Goal: Information Seeking & Learning: Check status

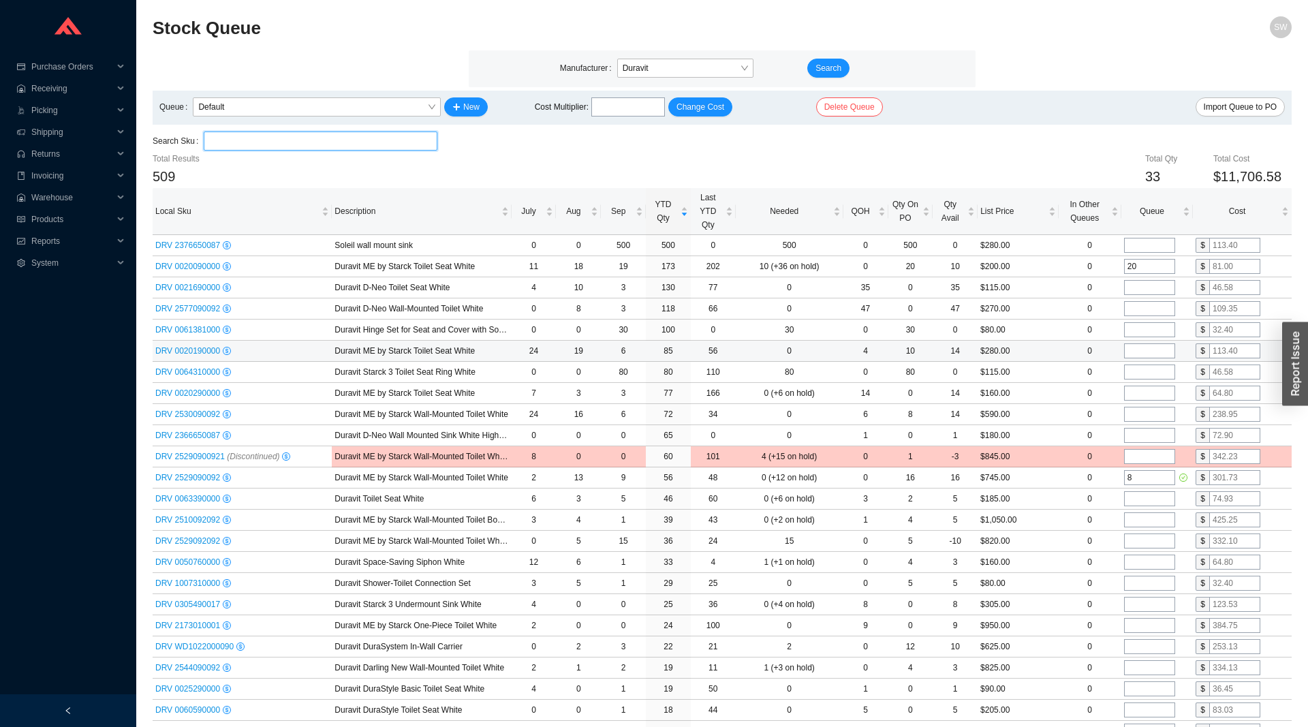
click at [1144, 350] on input "tel" at bounding box center [1149, 350] width 51 height 15
type input "2"
type input "10"
click at [1151, 377] on input "tel" at bounding box center [1149, 371] width 51 height 15
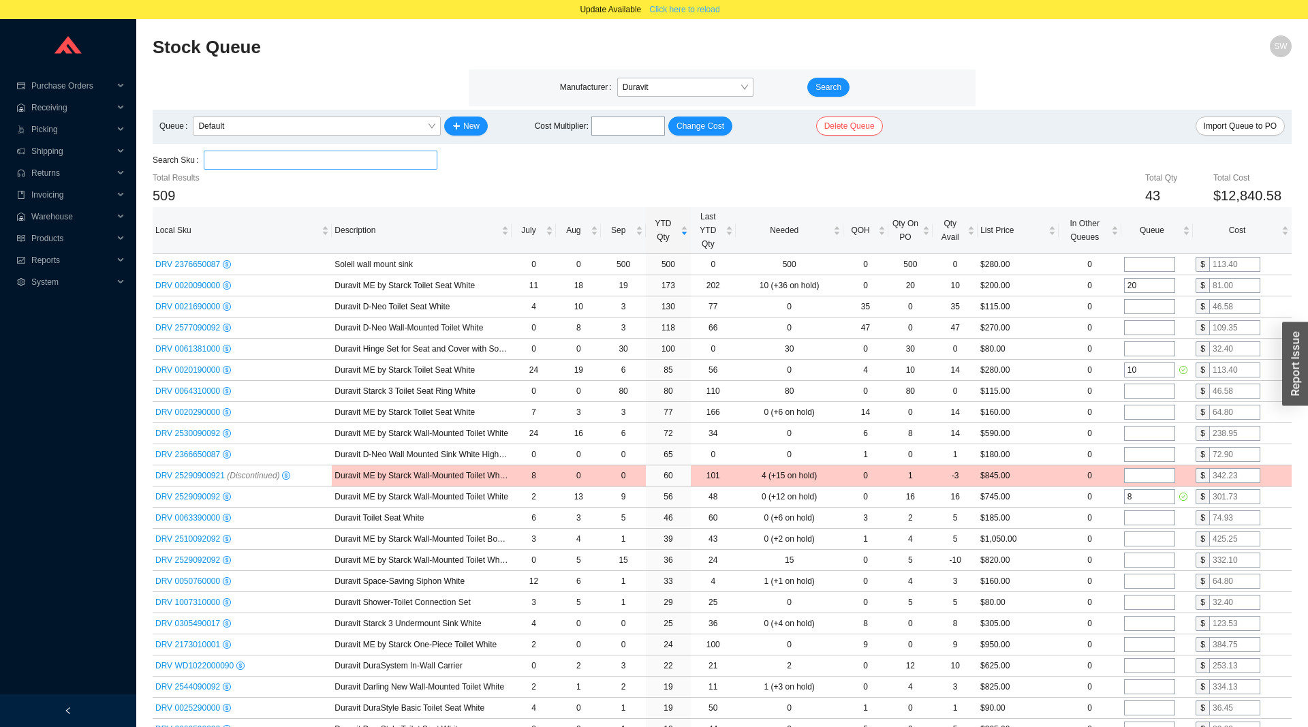
click at [697, 7] on span "Click here to reload" at bounding box center [684, 10] width 70 height 14
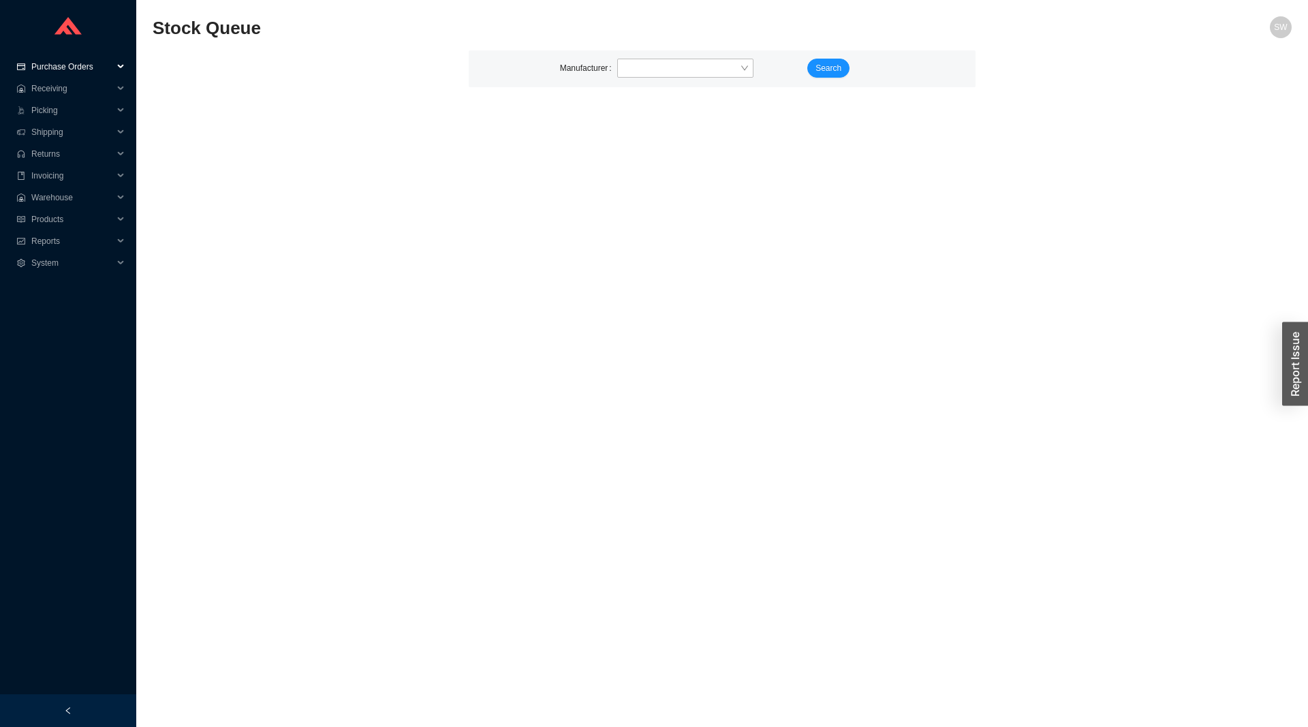
click at [85, 71] on span "Purchase Orders" at bounding box center [72, 67] width 82 height 22
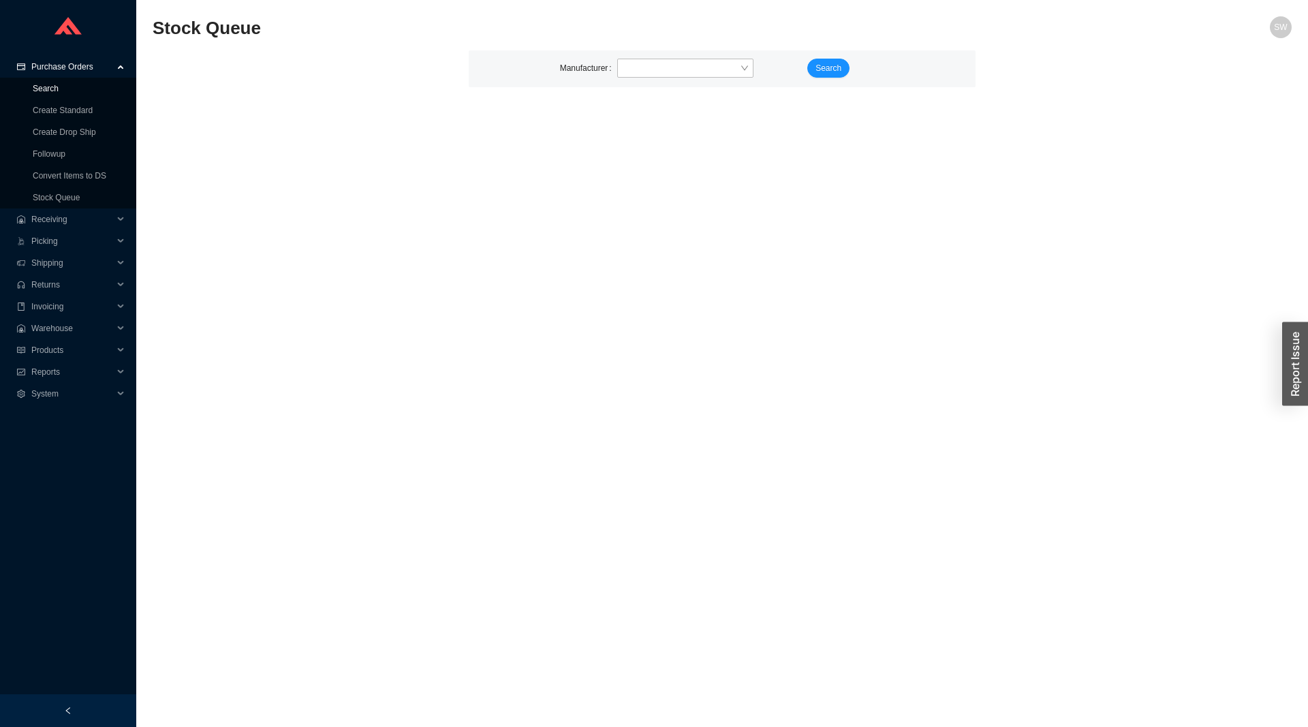
click at [51, 91] on link "Search" at bounding box center [46, 89] width 26 height 10
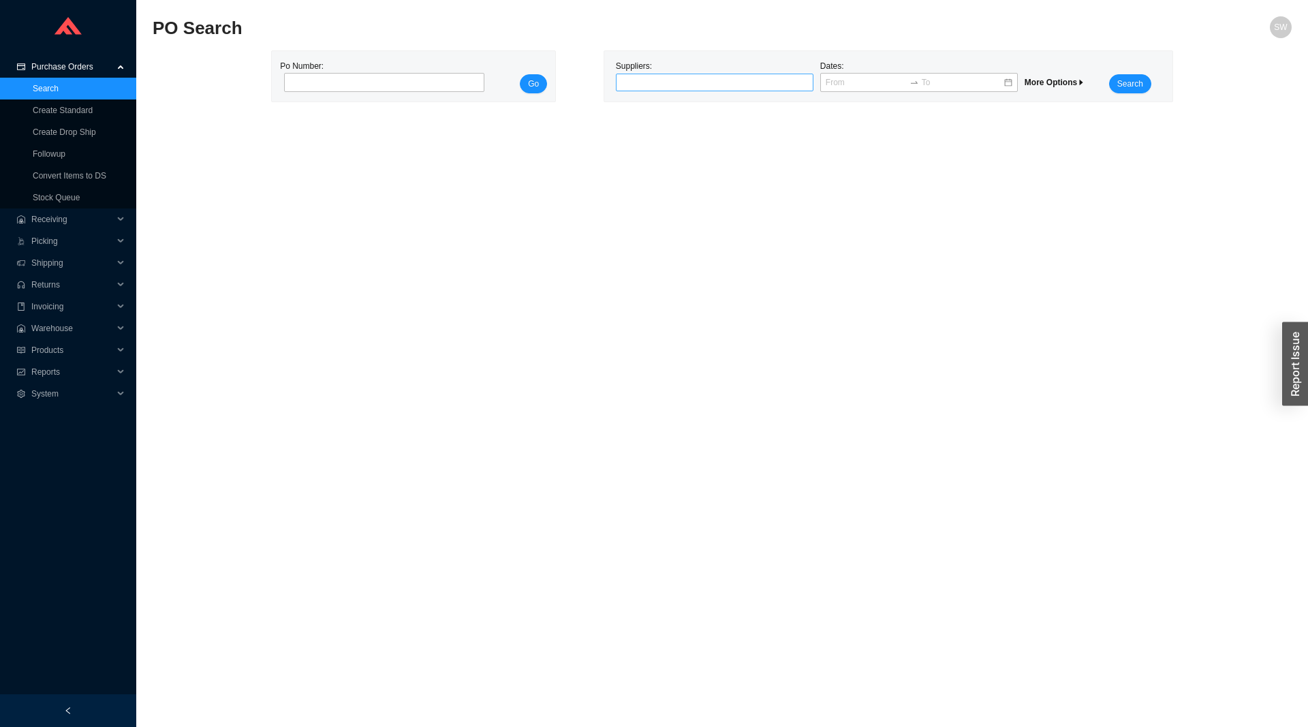
click at [647, 90] on div at bounding box center [715, 83] width 198 height 18
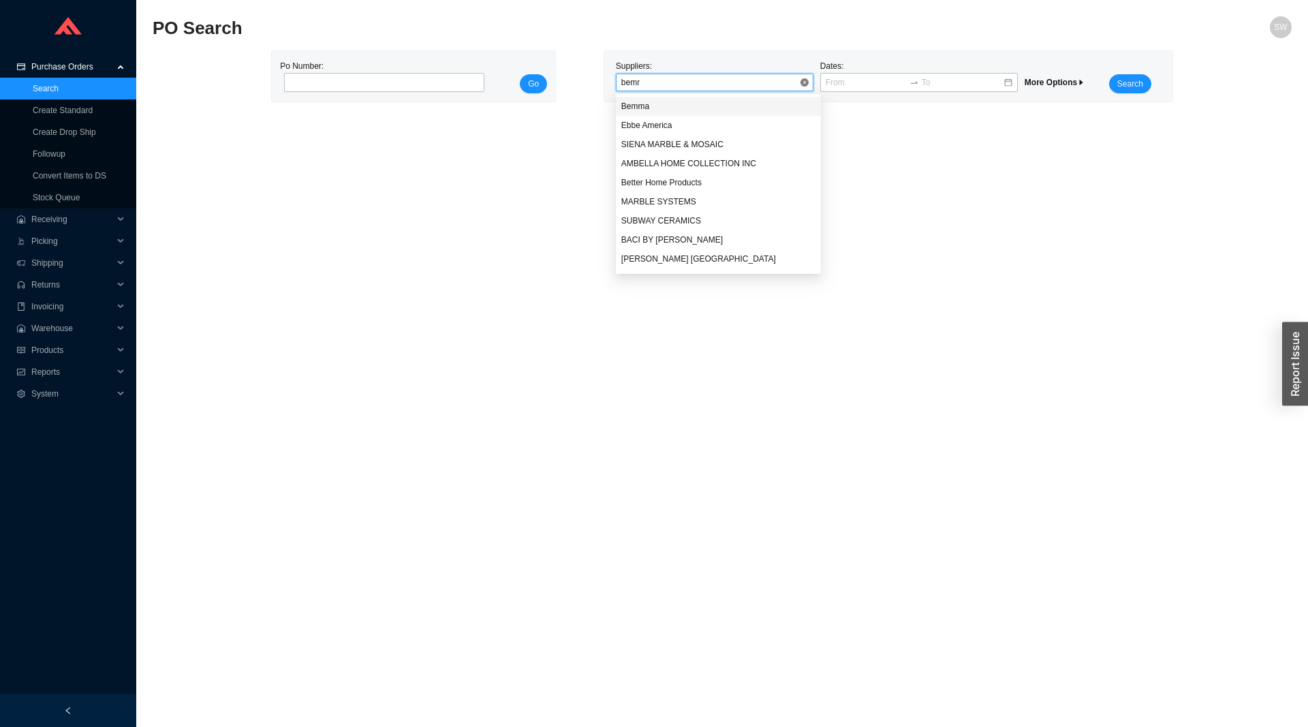
type input "bemma"
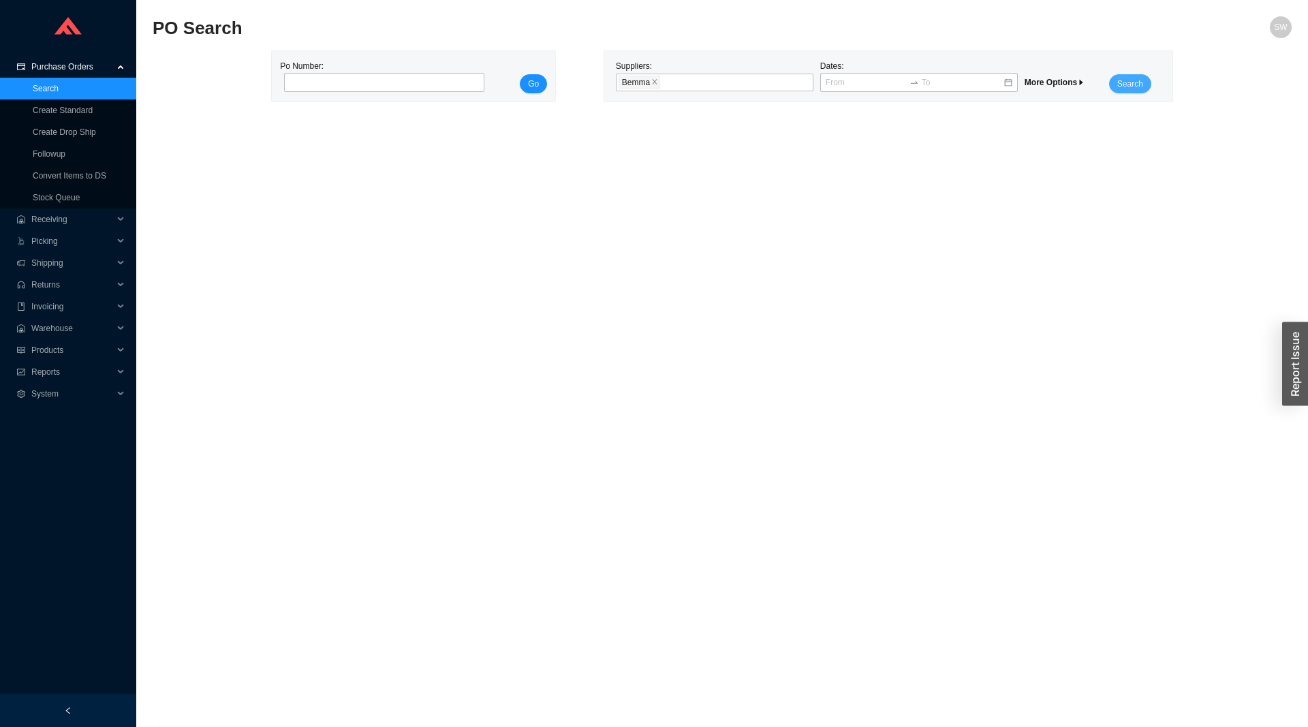
click at [1128, 93] on button "Search" at bounding box center [1130, 83] width 42 height 19
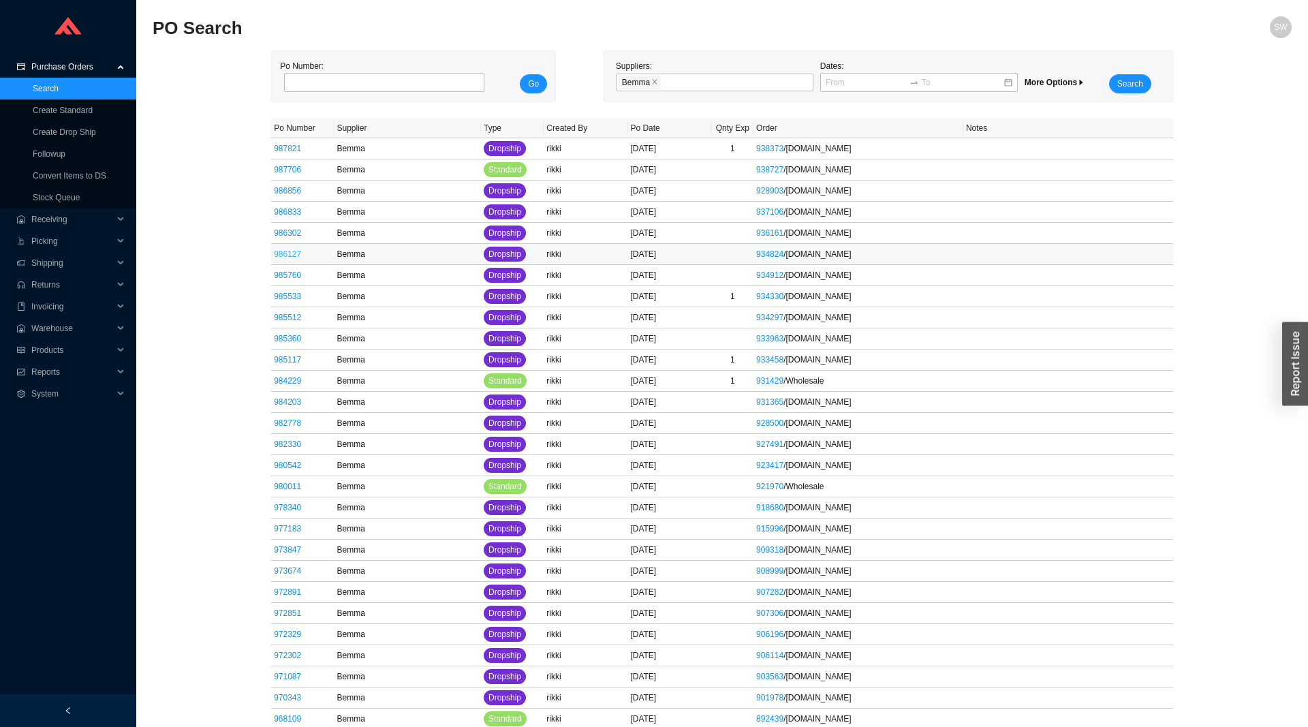
click at [282, 253] on link "986127" at bounding box center [287, 254] width 27 height 10
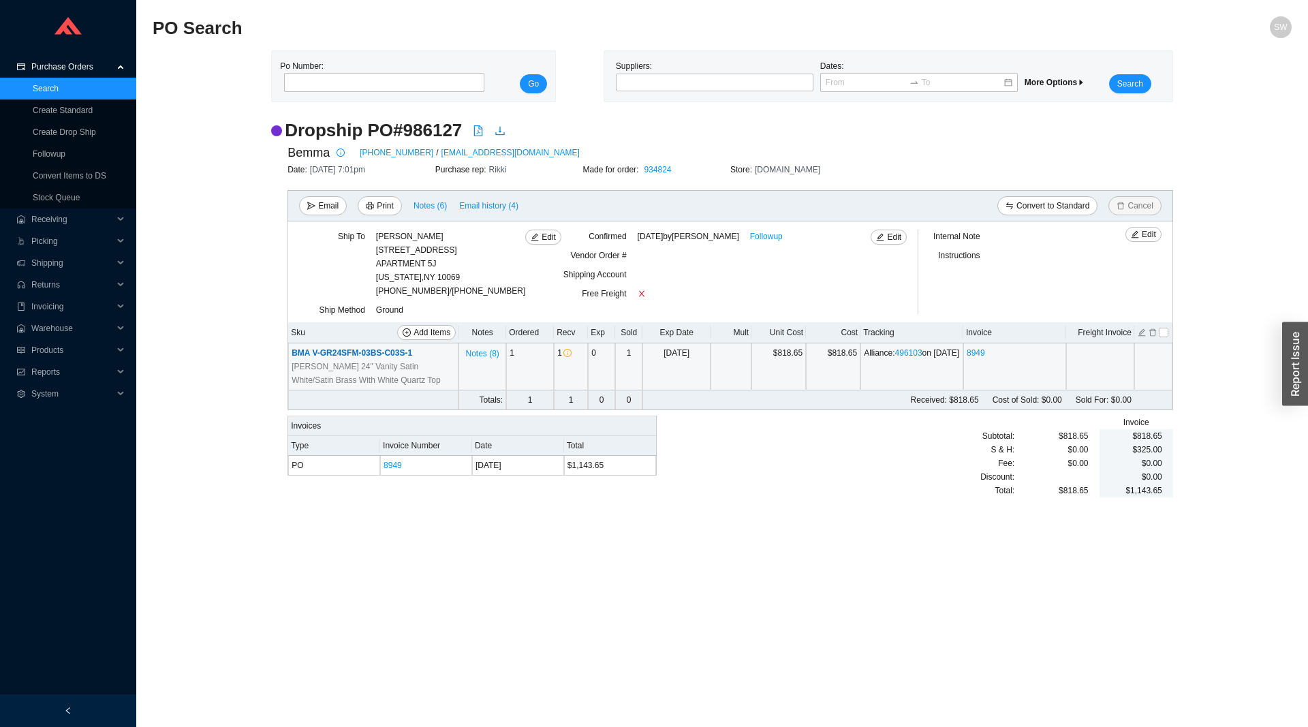
click at [333, 355] on span "BMA V-GR24SFM-03BS-C03S-1" at bounding box center [352, 353] width 121 height 10
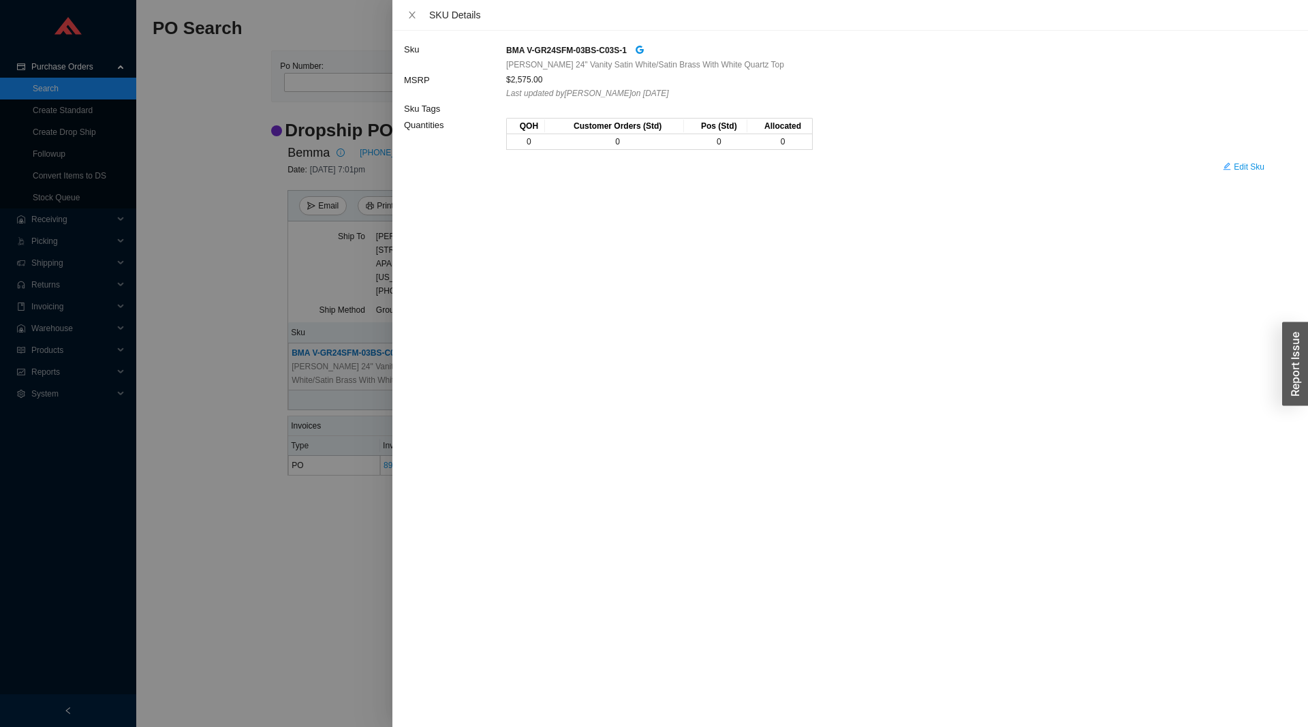
click at [333, 355] on div at bounding box center [654, 363] width 1308 height 727
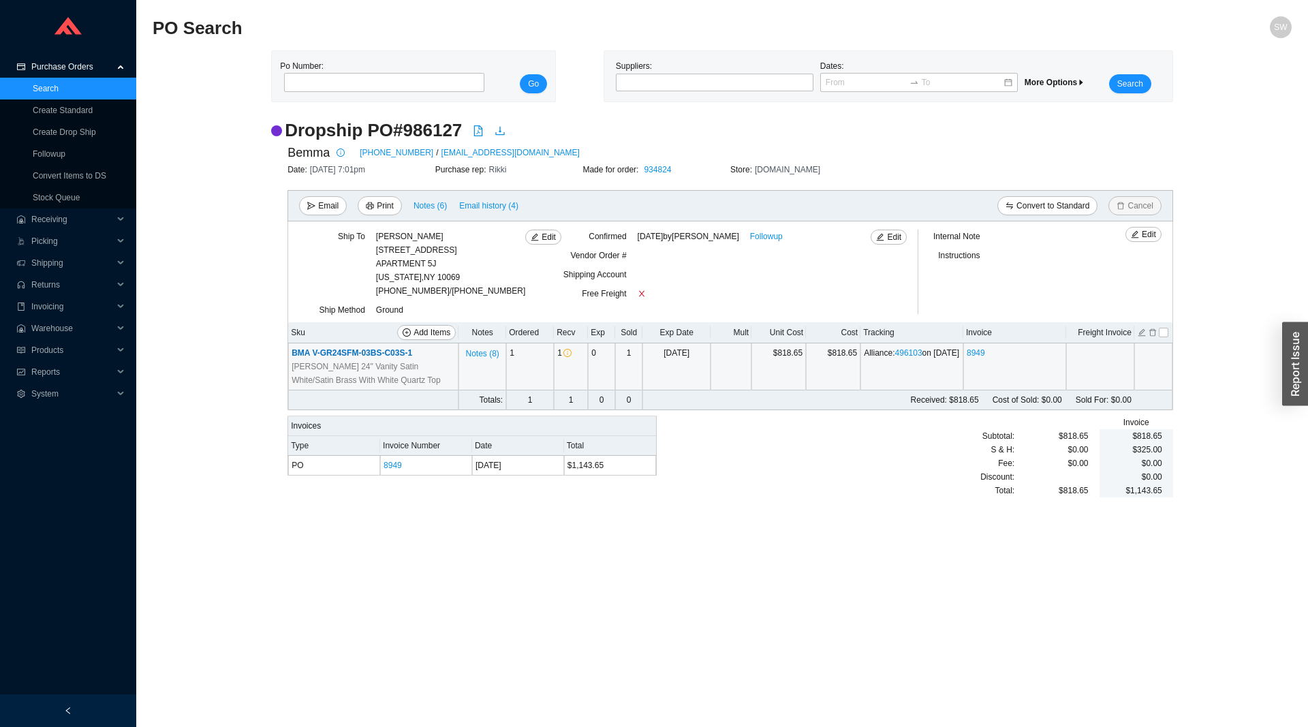
click at [333, 355] on span "BMA V-GR24SFM-03BS-C03S-1" at bounding box center [352, 353] width 121 height 10
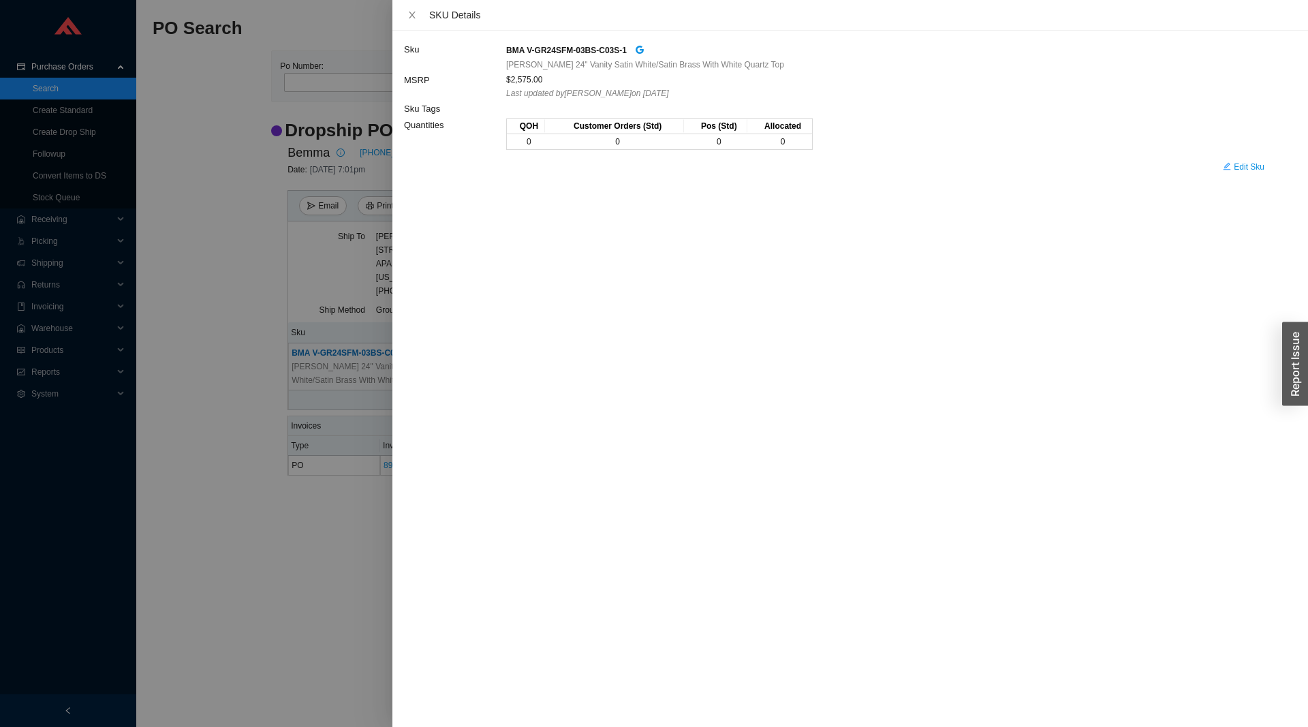
click at [251, 428] on div at bounding box center [654, 363] width 1308 height 727
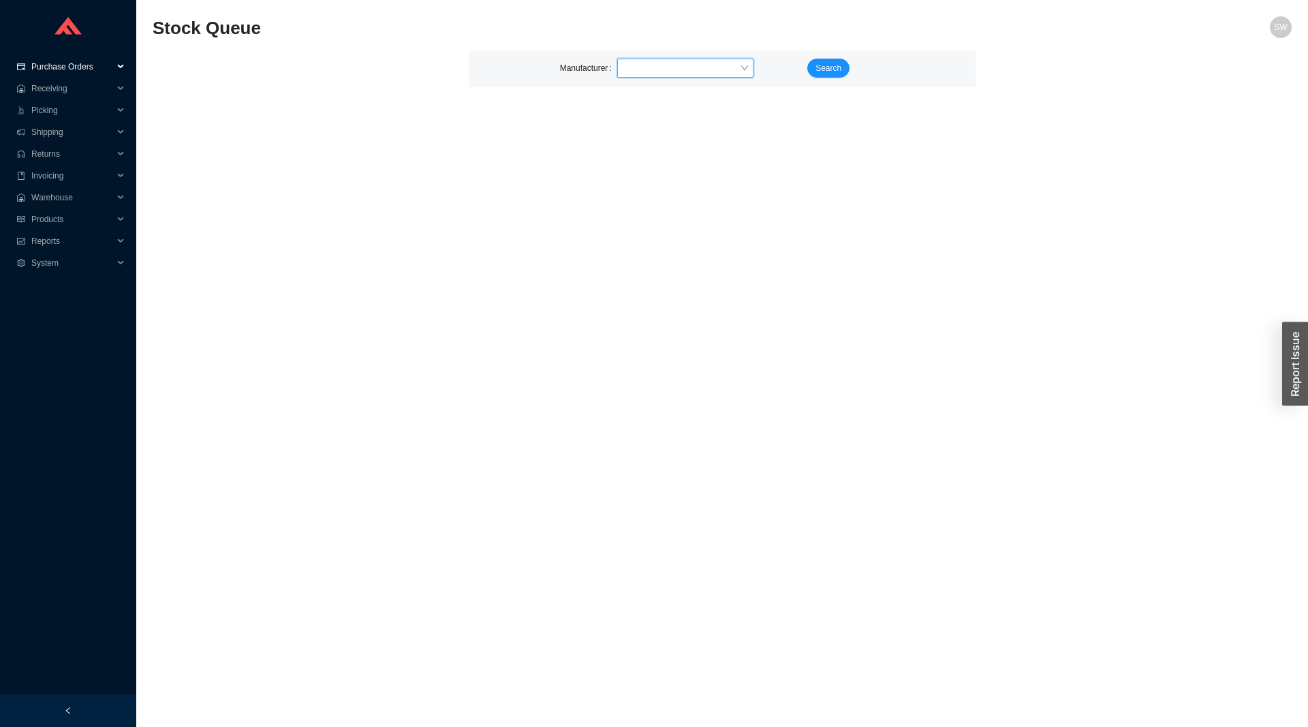
click at [61, 67] on span "Purchase Orders" at bounding box center [72, 67] width 82 height 22
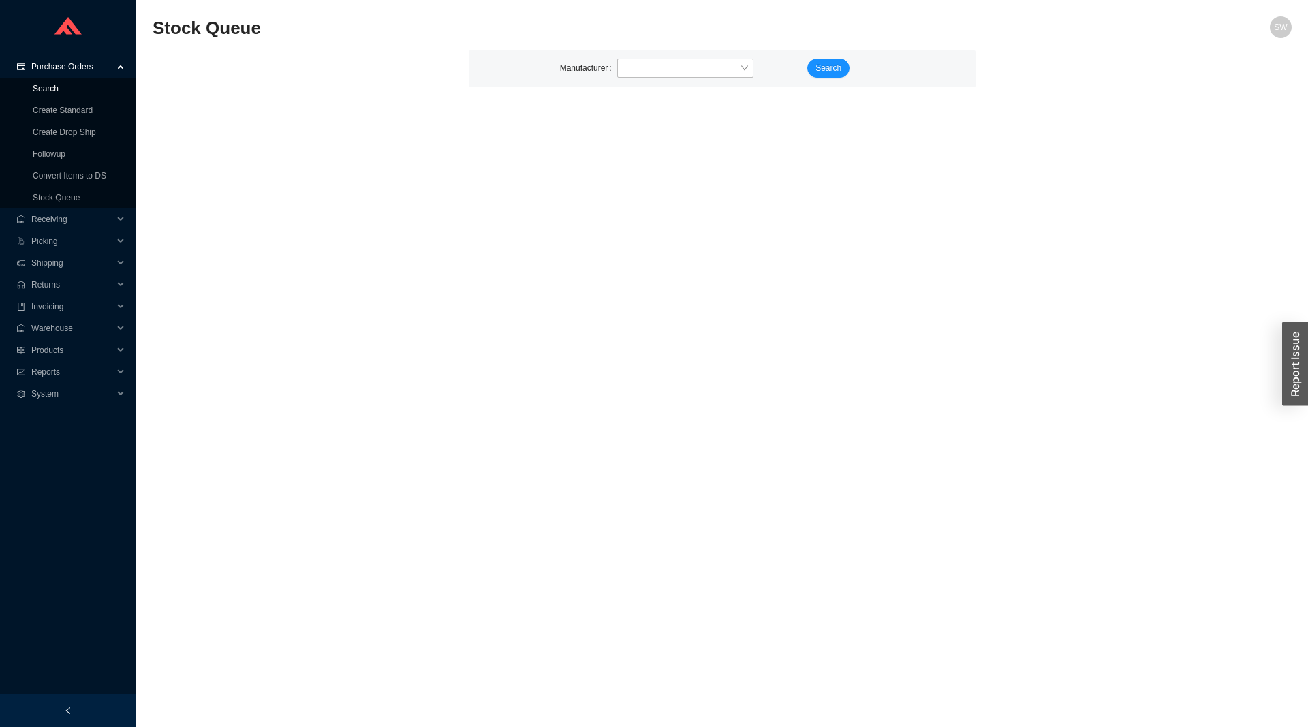
click at [59, 84] on link "Search" at bounding box center [46, 89] width 26 height 10
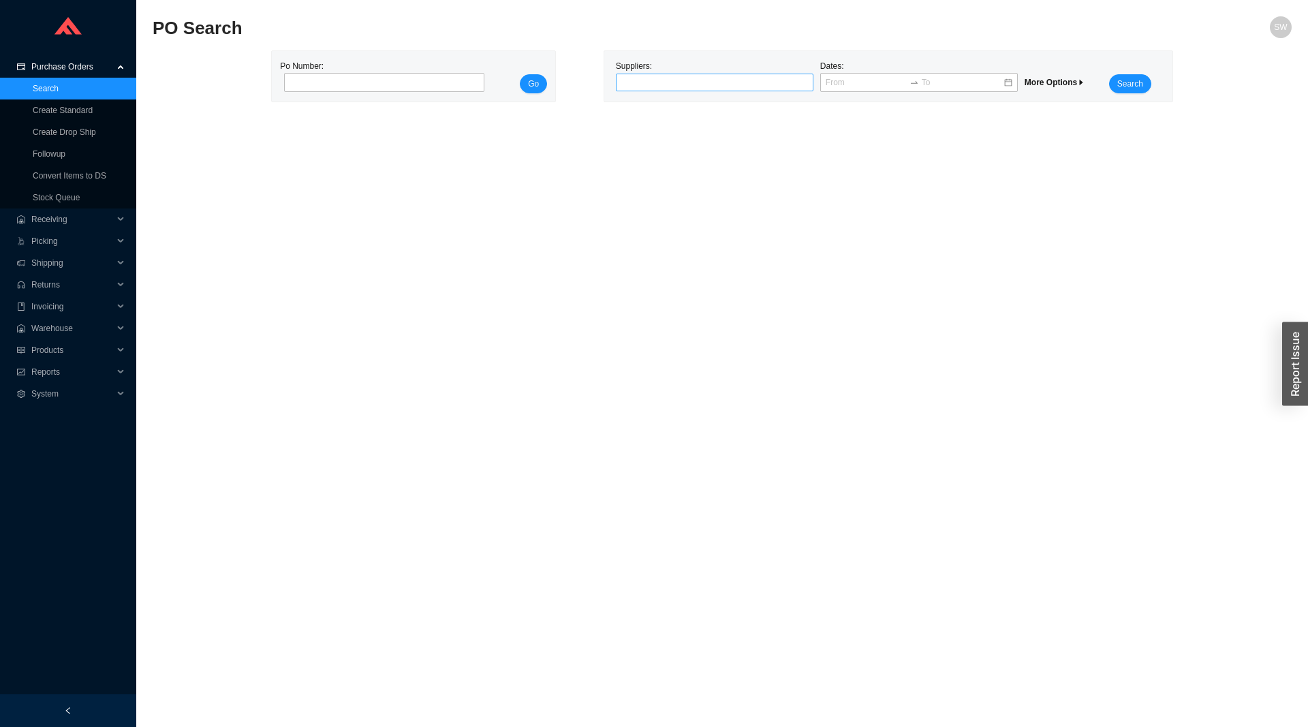
click at [704, 75] on div at bounding box center [715, 83] width 198 height 18
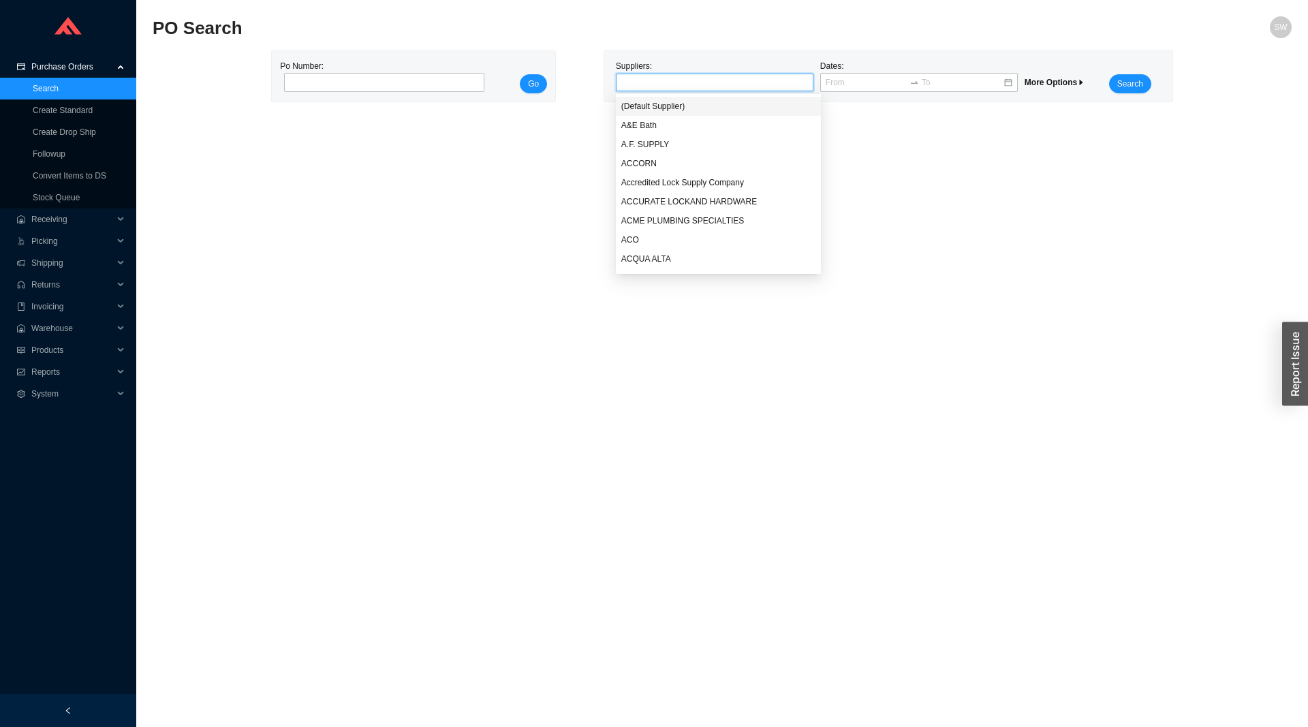
type input "g"
type input "bemma"
click at [1116, 82] on button "Search" at bounding box center [1130, 83] width 42 height 19
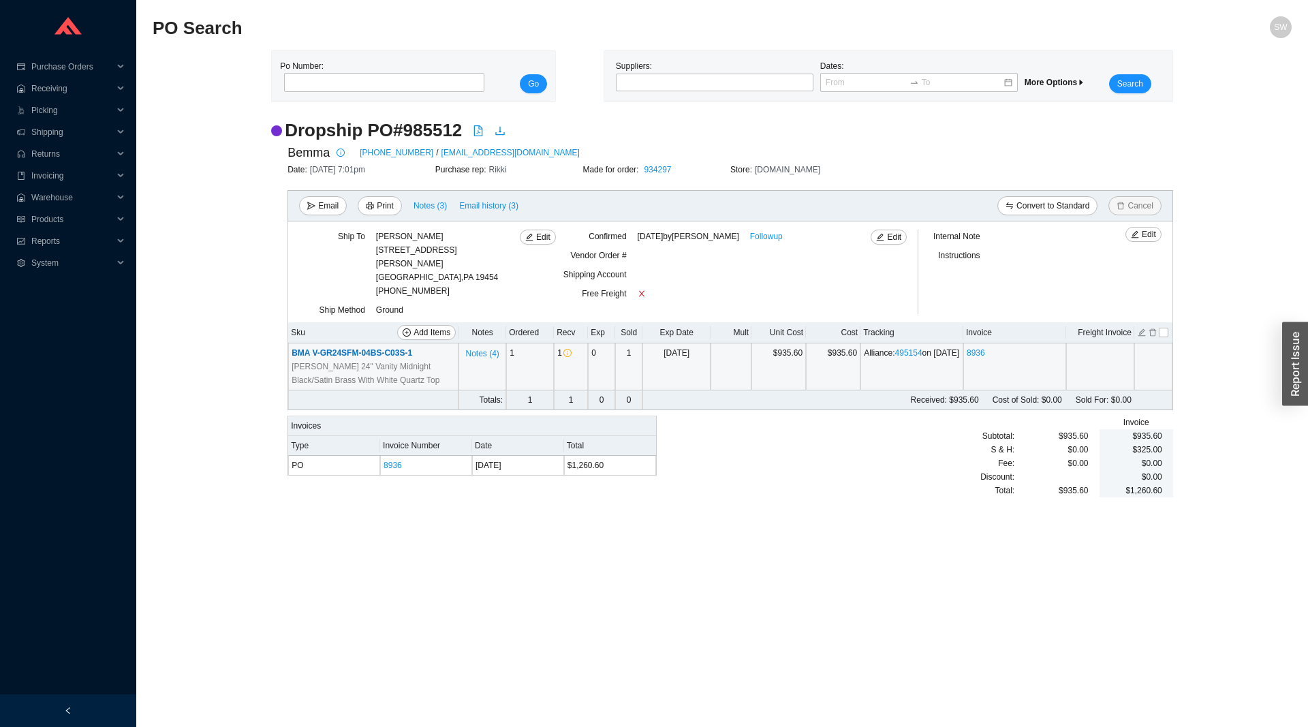
click at [338, 348] on span "BMA V-GR24SFM-04BS-C03S-1" at bounding box center [352, 353] width 121 height 10
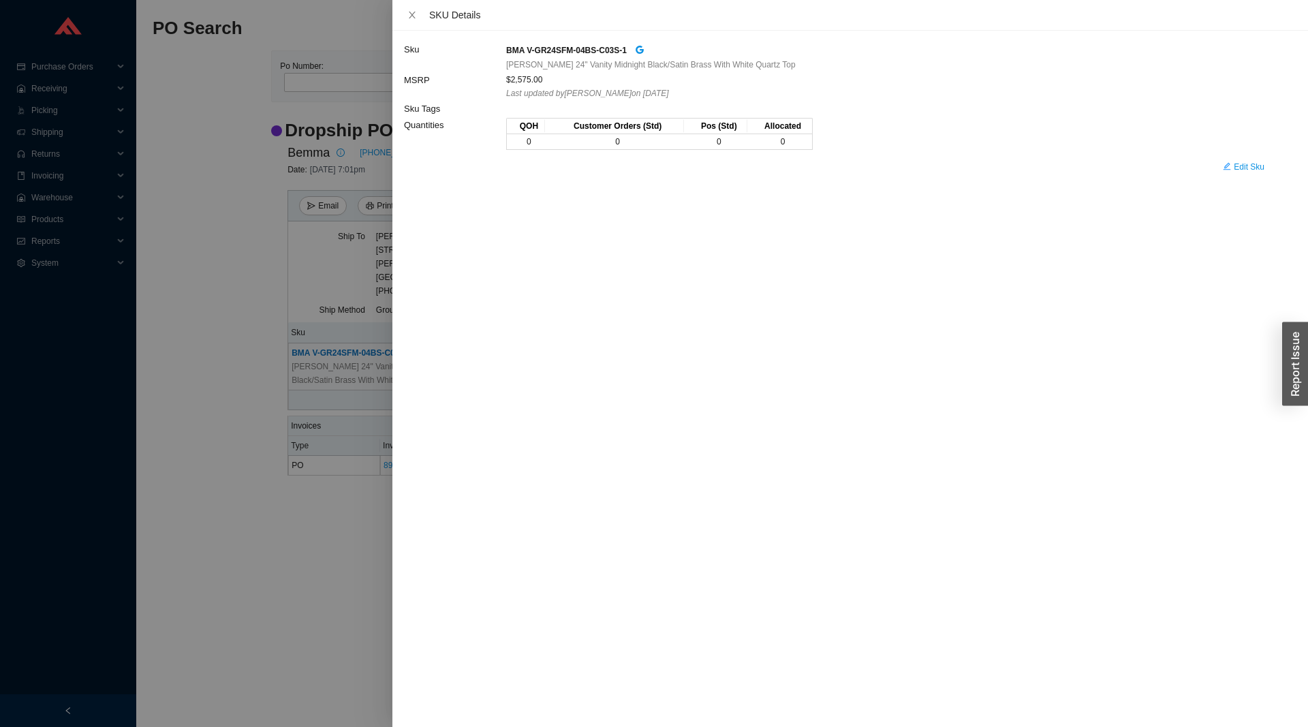
click at [202, 373] on div at bounding box center [654, 363] width 1308 height 727
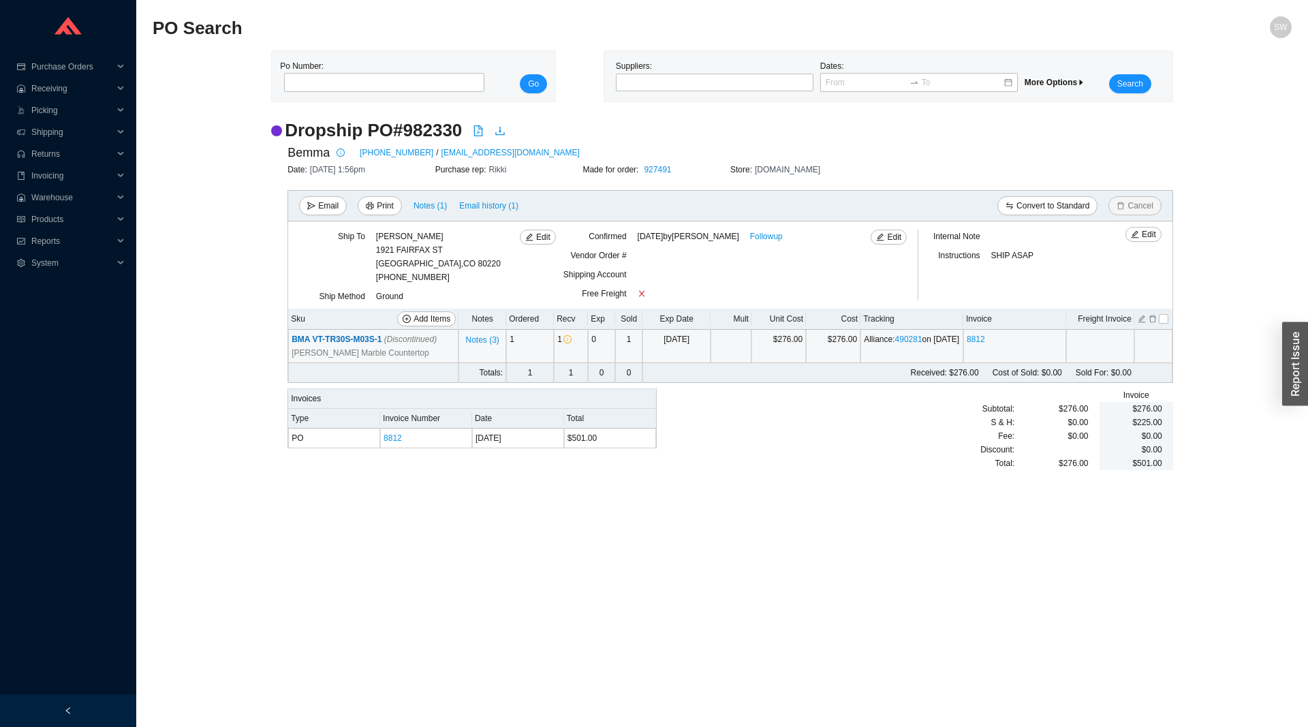
click at [353, 341] on span "BMA VT-TR30S-M03S-1 (Discontinued)" at bounding box center [364, 340] width 145 height 10
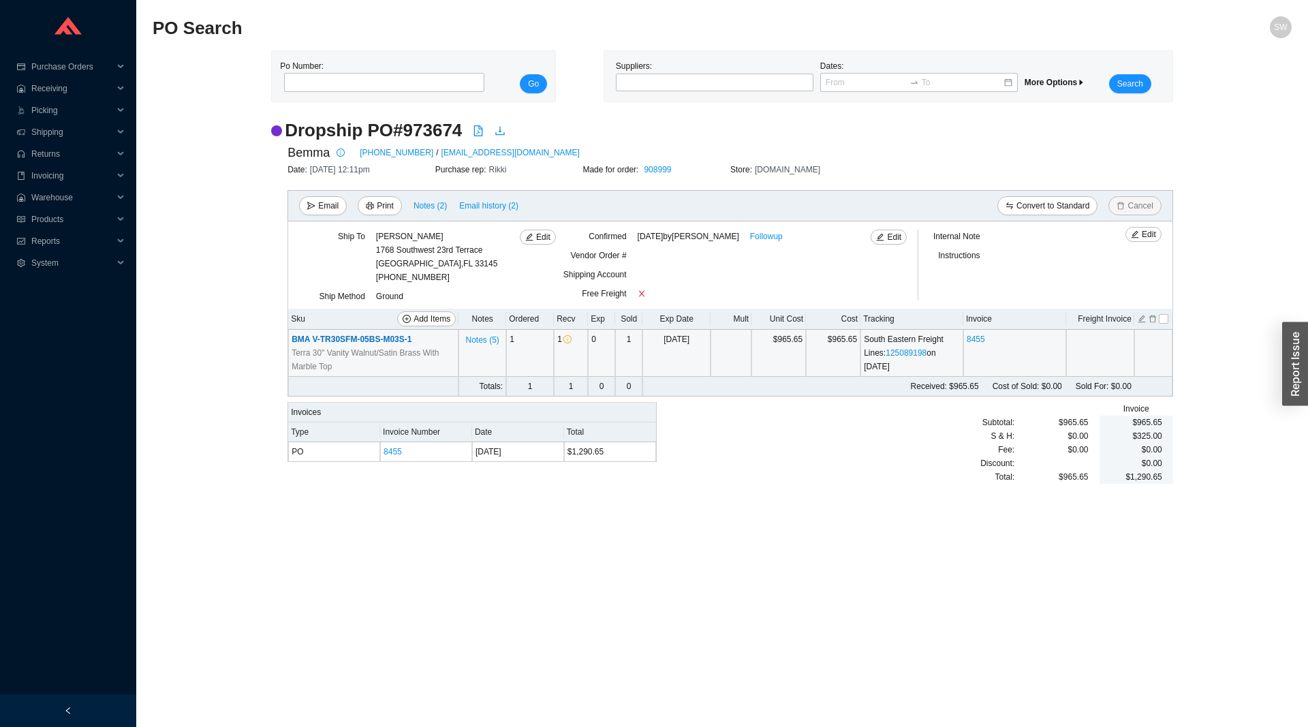
click at [320, 343] on span "BMA V-TR30SFM-05BS-M03S-1" at bounding box center [352, 340] width 120 height 10
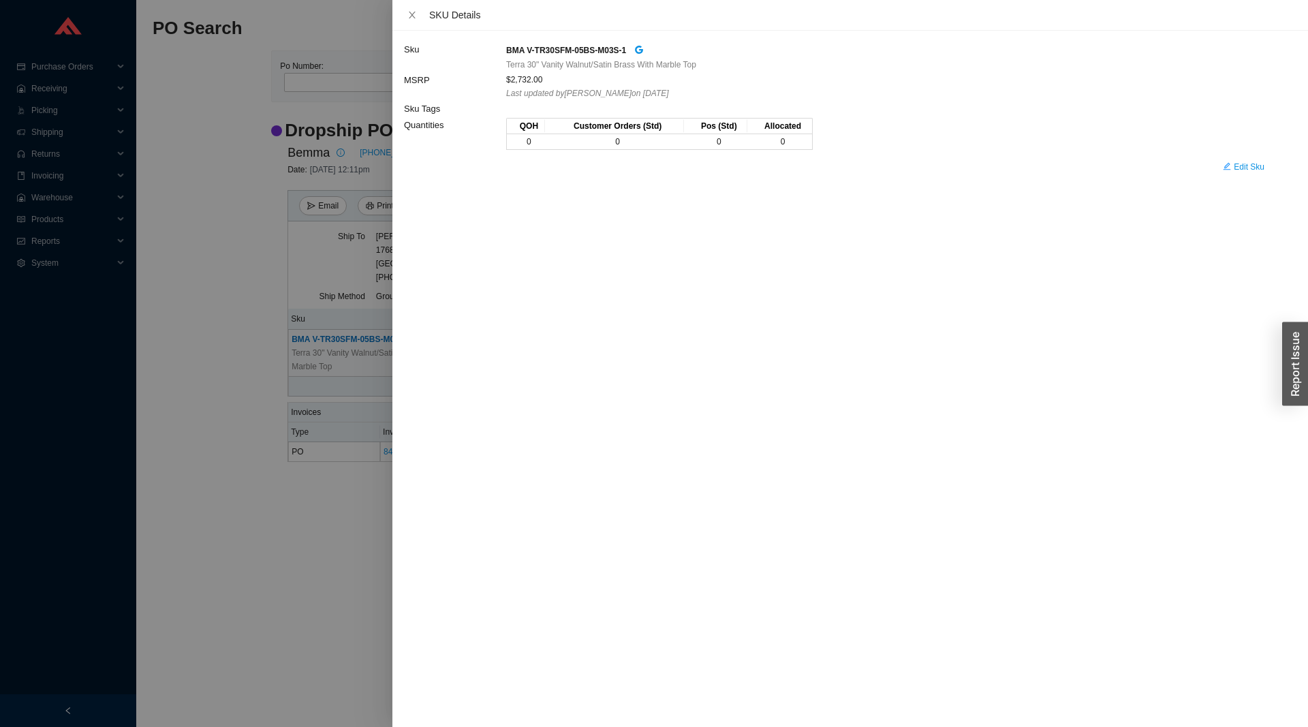
click at [252, 367] on div at bounding box center [654, 363] width 1308 height 727
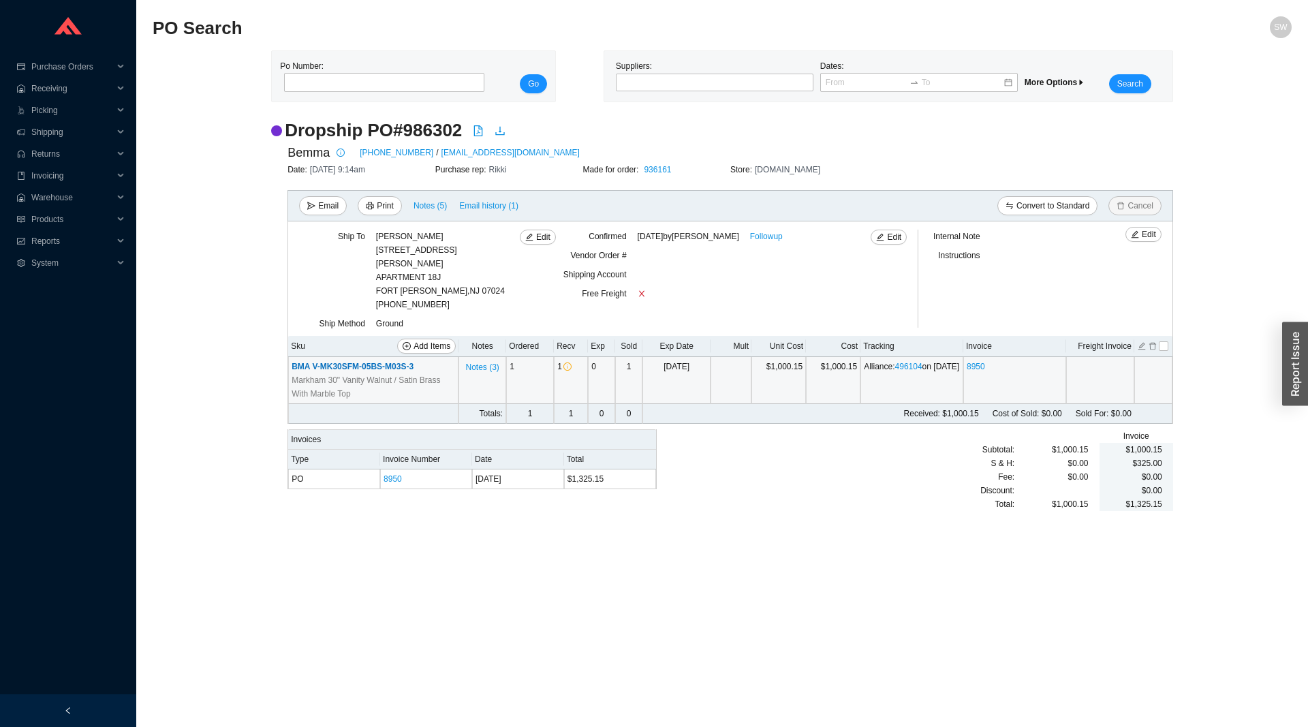
click at [386, 362] on span "BMA V-MK30SFM-05BS-M03S-3" at bounding box center [353, 367] width 122 height 10
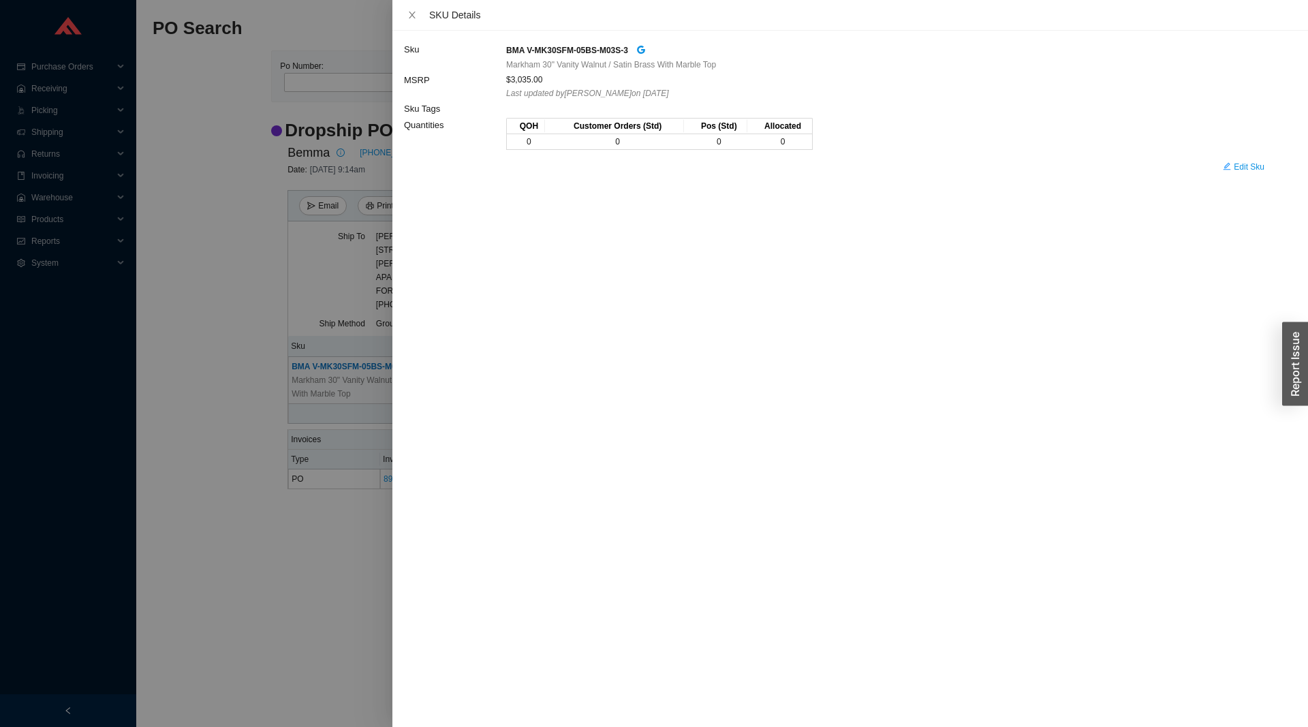
click at [248, 409] on div at bounding box center [654, 363] width 1308 height 727
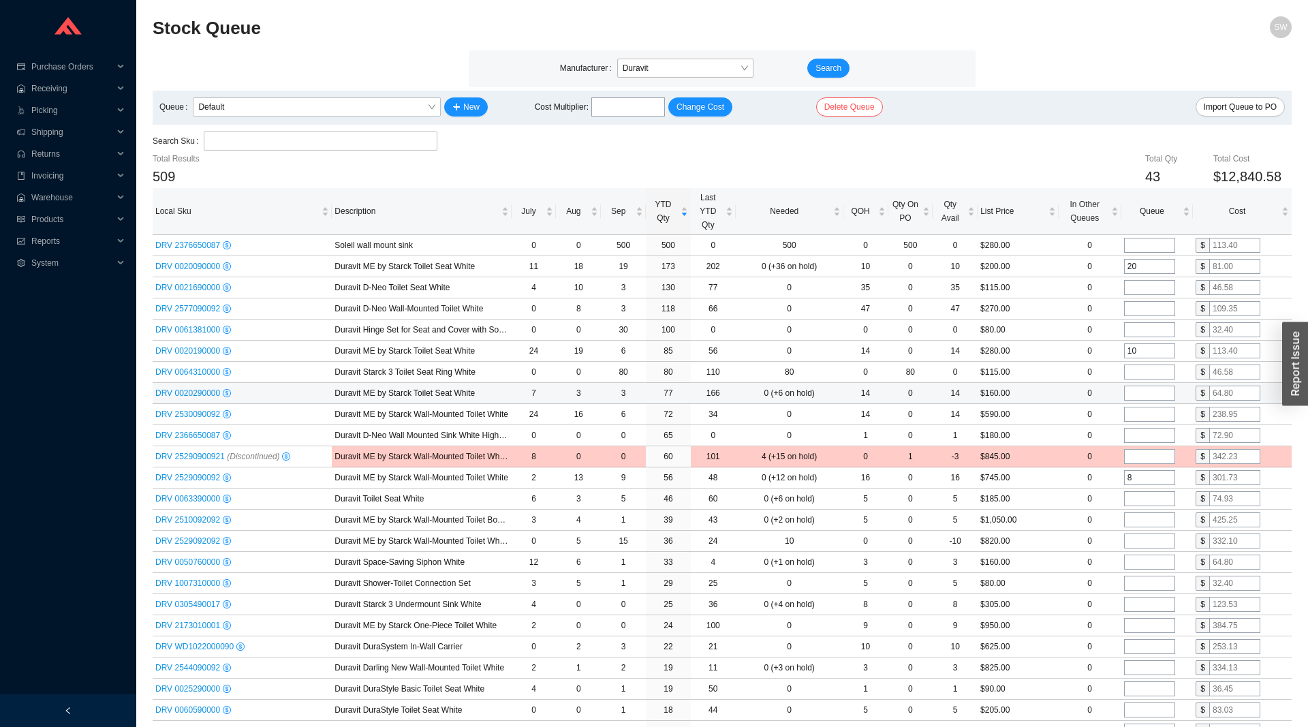
click at [1138, 399] on input "tel" at bounding box center [1149, 393] width 51 height 15
type input "6"
click at [1134, 416] on input "tel" at bounding box center [1149, 414] width 51 height 15
type input "6"
click at [1143, 436] on input "tel" at bounding box center [1149, 435] width 51 height 15
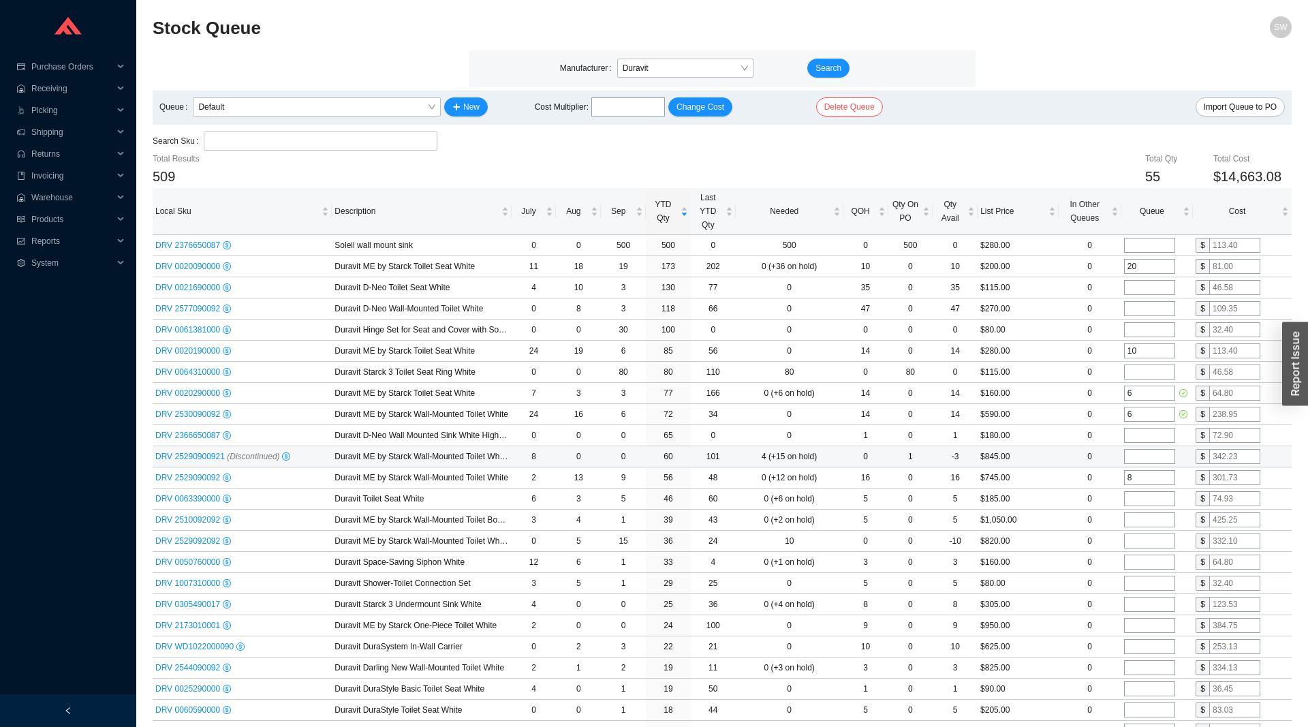
click at [1149, 461] on input "tel" at bounding box center [1149, 456] width 51 height 15
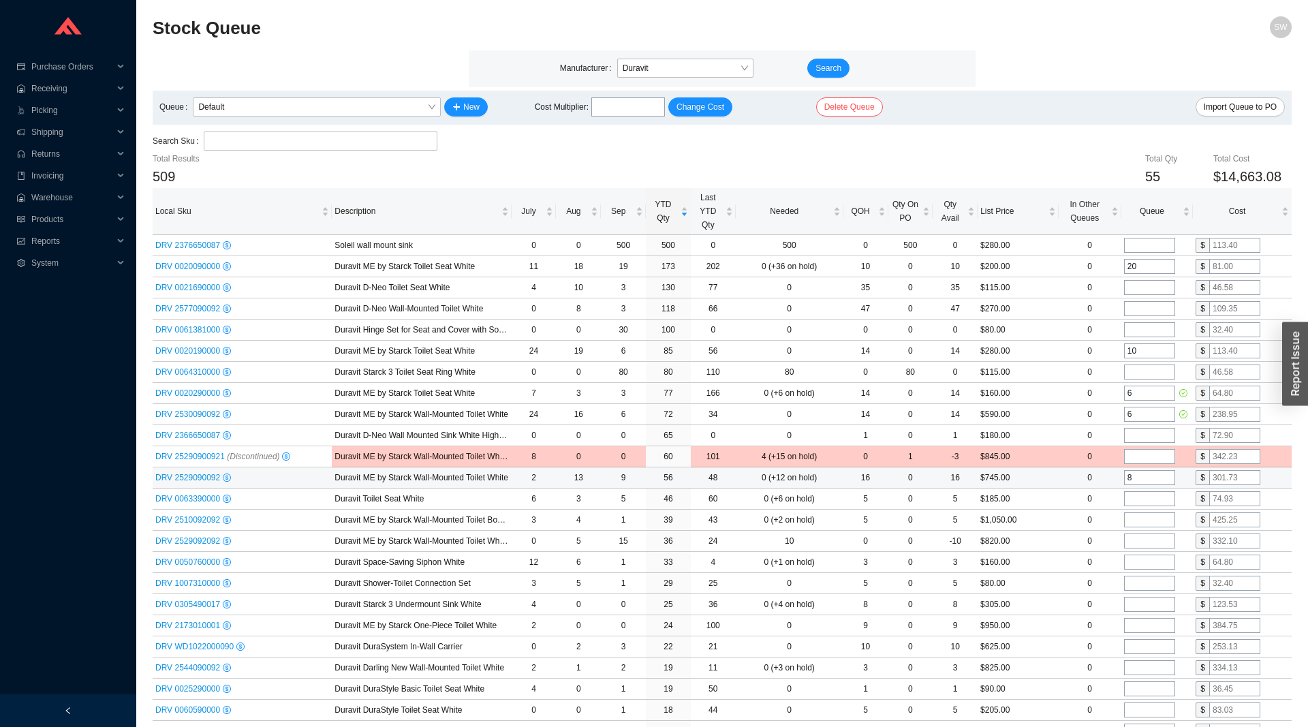
click at [1149, 476] on input "8" at bounding box center [1149, 477] width 51 height 15
click at [1145, 501] on input "tel" at bounding box center [1149, 498] width 51 height 15
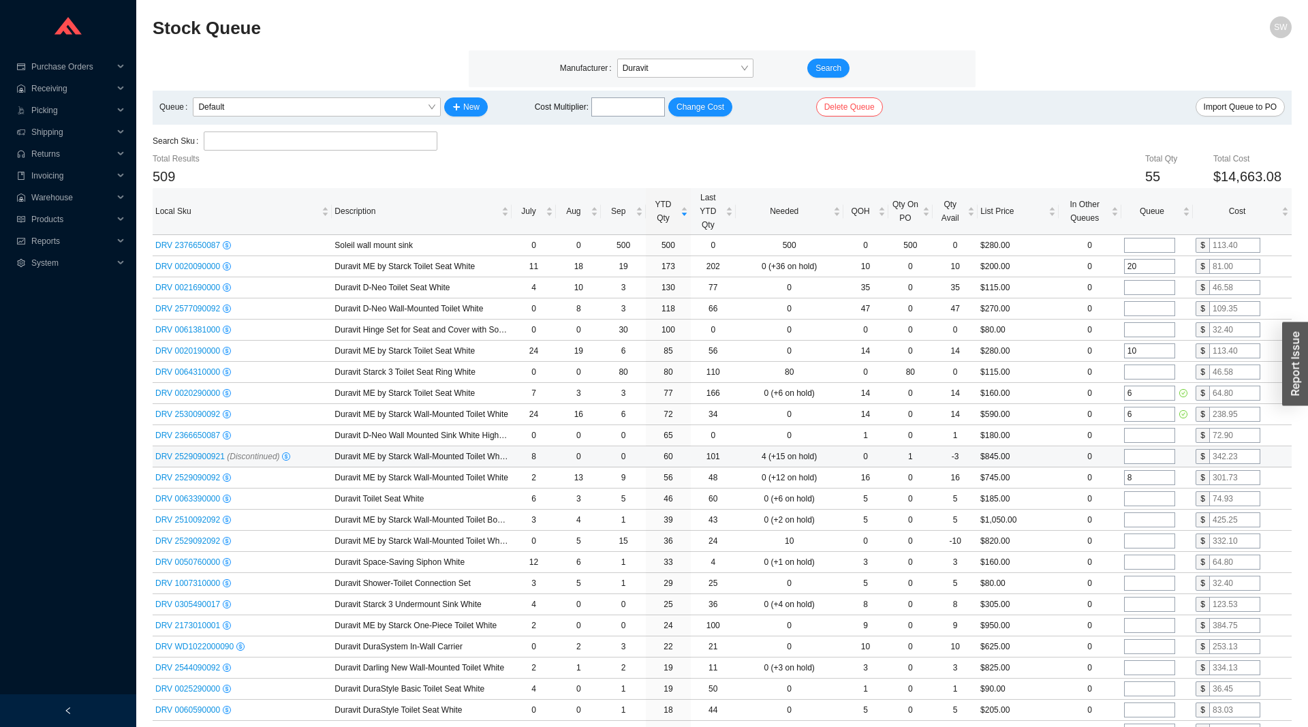
click at [201, 464] on td "DRV 25290900921 (Discontinued)" at bounding box center [242, 456] width 179 height 21
click at [201, 459] on span "DRV 25290900921 (Discontinued)" at bounding box center [217, 457] width 125 height 10
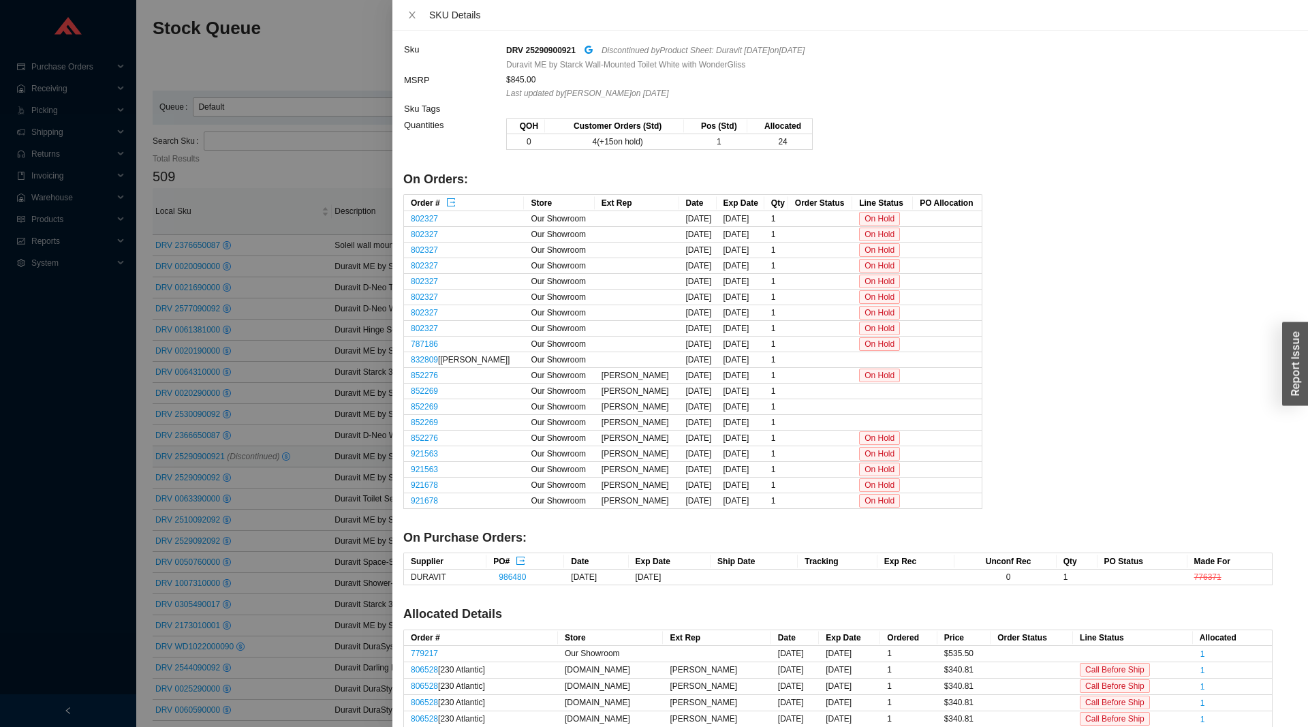
click at [201, 459] on div at bounding box center [654, 363] width 1308 height 727
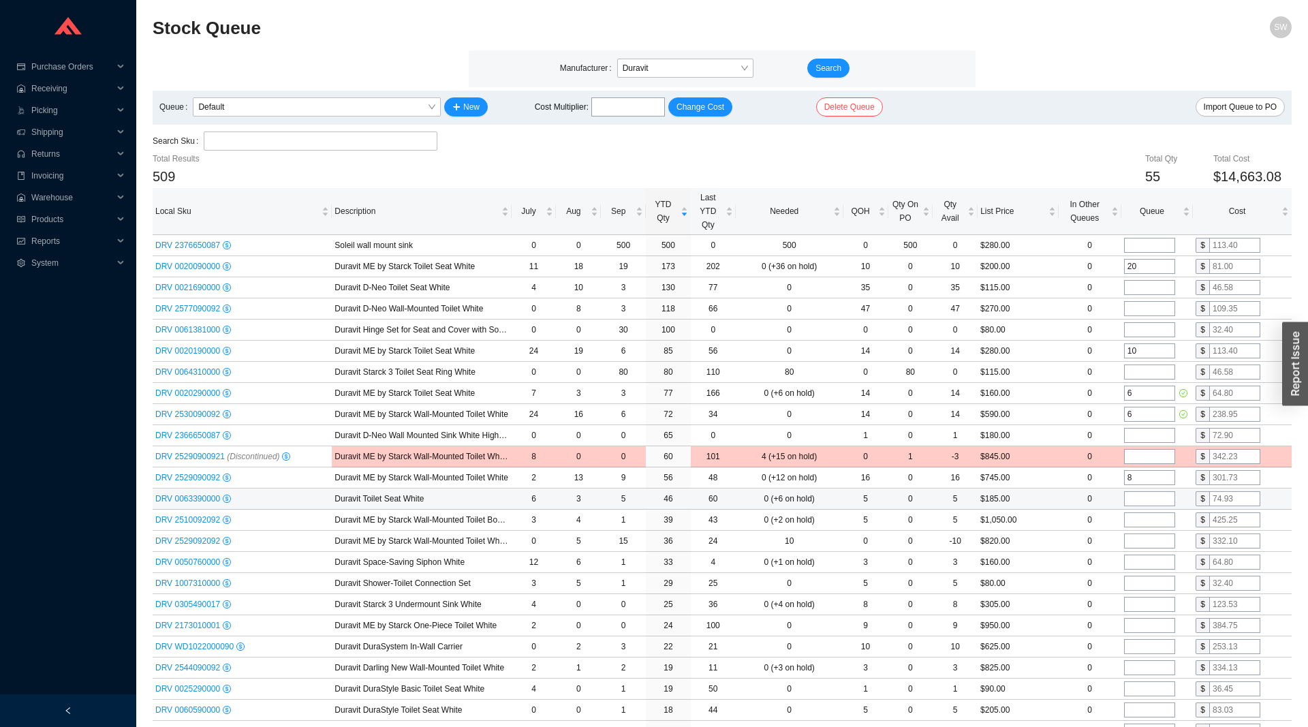
click at [1143, 501] on input "tel" at bounding box center [1149, 498] width 51 height 15
type input "5"
click at [1140, 522] on input "tel" at bounding box center [1149, 519] width 51 height 15
type input "1"
click at [1136, 541] on input "tel" at bounding box center [1149, 540] width 51 height 15
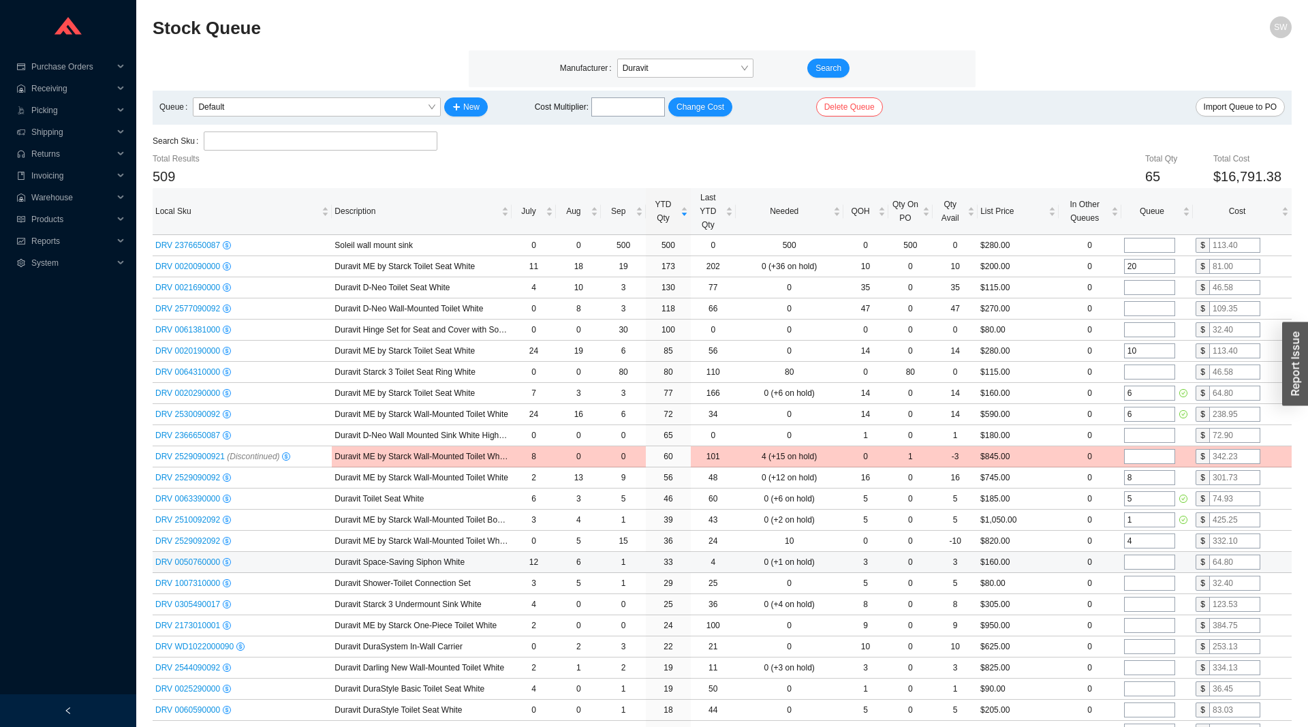
type input "4"
click at [1134, 559] on input "tel" at bounding box center [1149, 562] width 51 height 15
type input "4"
click at [1134, 559] on input "tel" at bounding box center [1149, 562] width 51 height 15
type input "2"
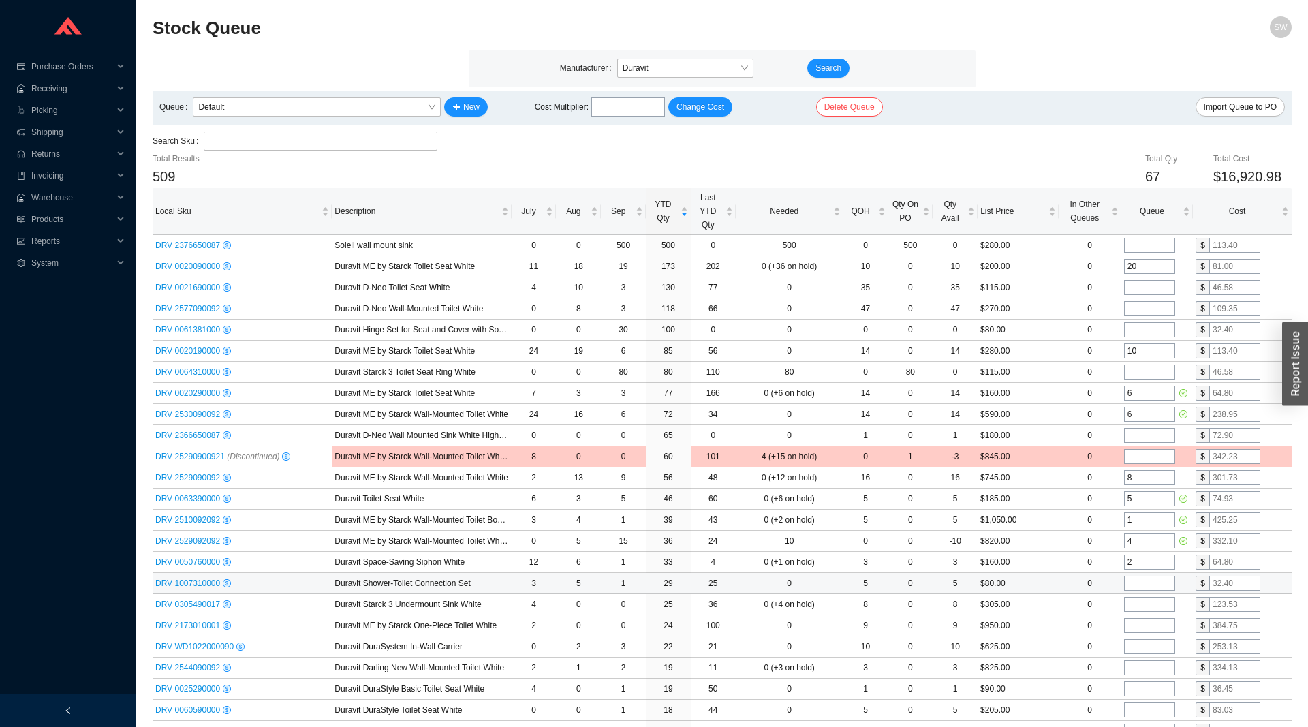
click at [1148, 588] on input "tel" at bounding box center [1149, 583] width 51 height 15
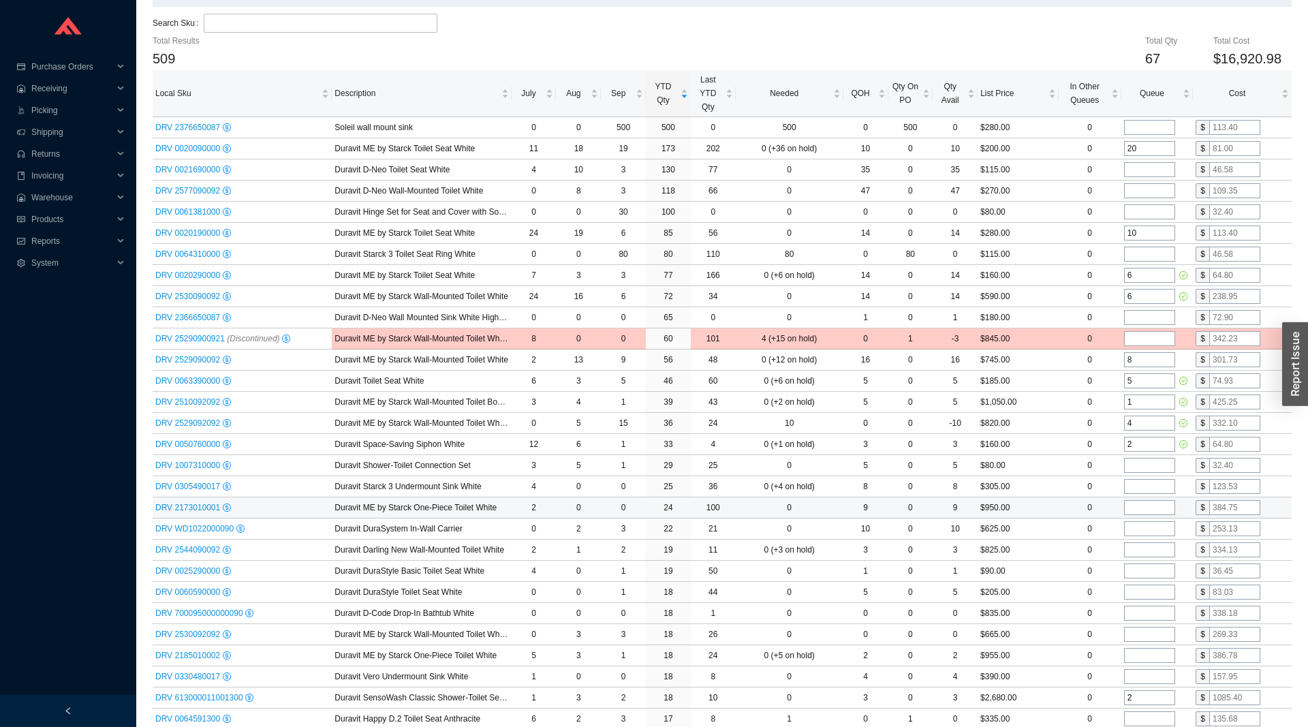
scroll to position [139, 0]
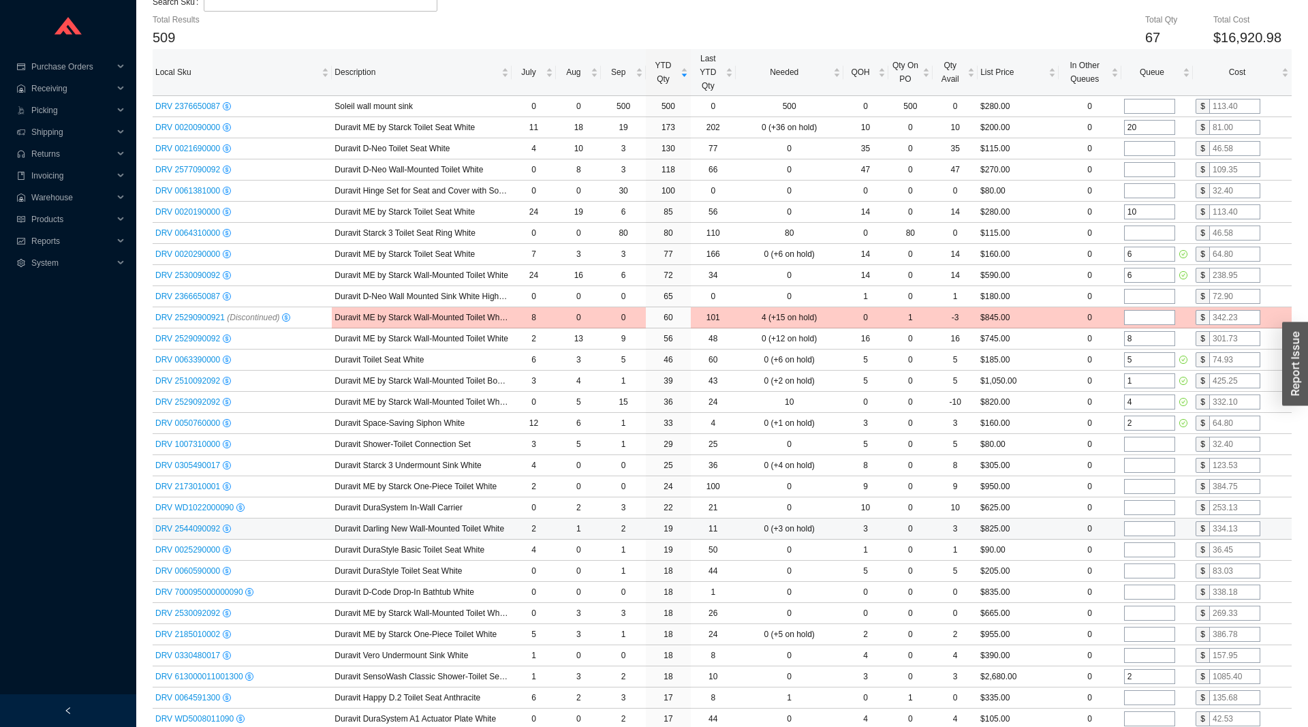
click at [1128, 530] on input "tel" at bounding box center [1149, 528] width 51 height 15
type input "2"
click at [1140, 555] on input "tel" at bounding box center [1149, 549] width 51 height 15
type input "2"
click at [1144, 597] on input "tel" at bounding box center [1149, 592] width 51 height 15
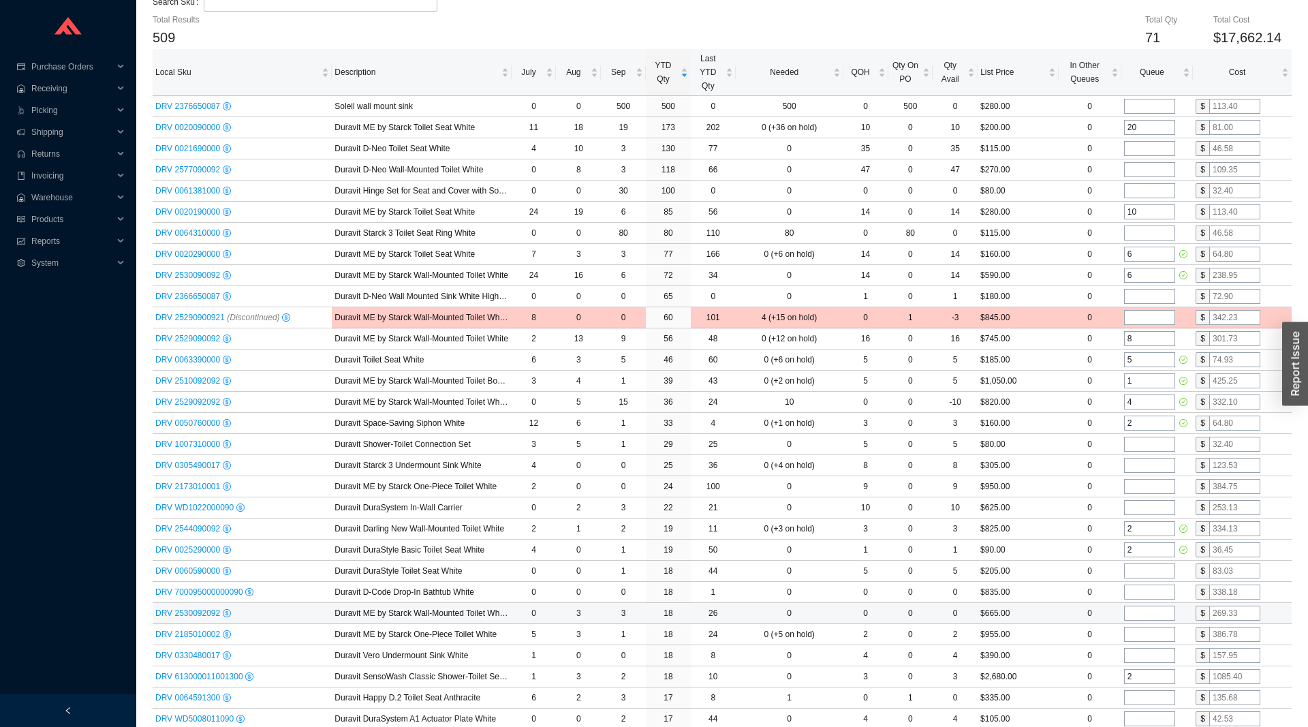
click at [1145, 617] on input "tel" at bounding box center [1149, 613] width 51 height 15
type input "4"
click at [1142, 630] on input "tel" at bounding box center [1149, 634] width 51 height 15
click at [1141, 637] on input "tel" at bounding box center [1149, 634] width 51 height 15
type input "4"
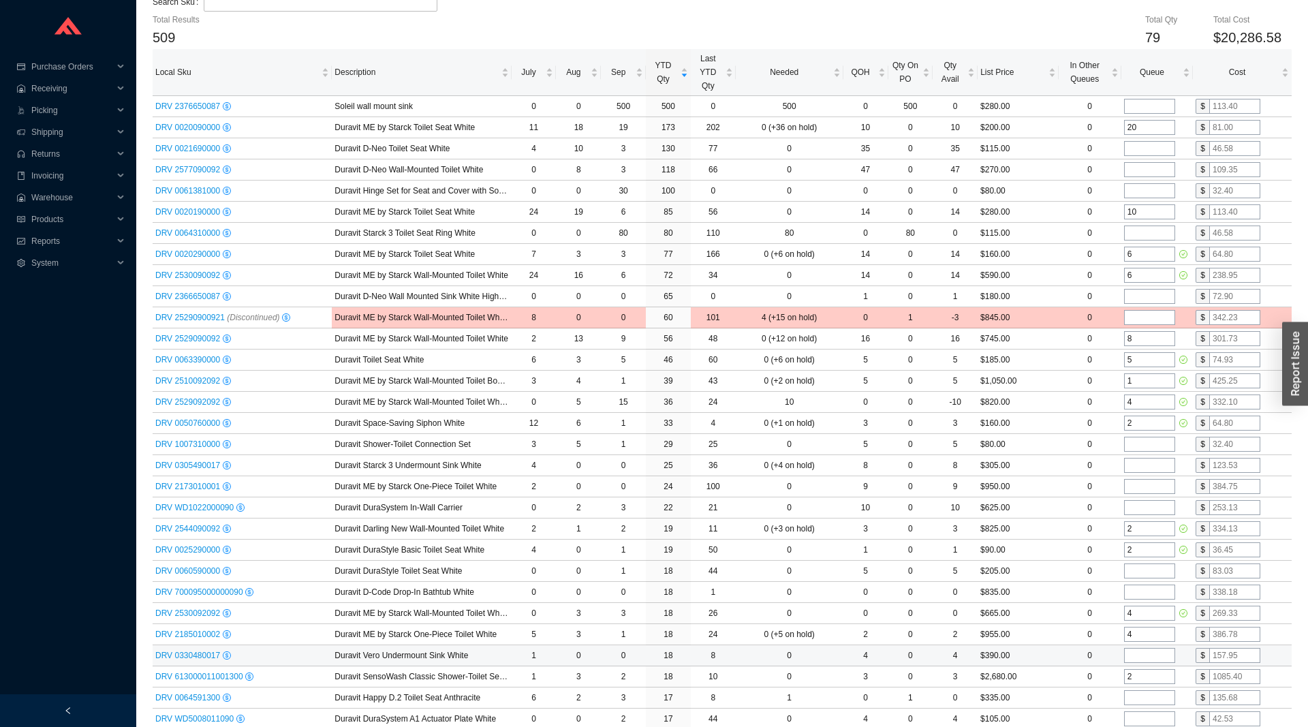
click at [1136, 653] on input "tel" at bounding box center [1149, 655] width 51 height 15
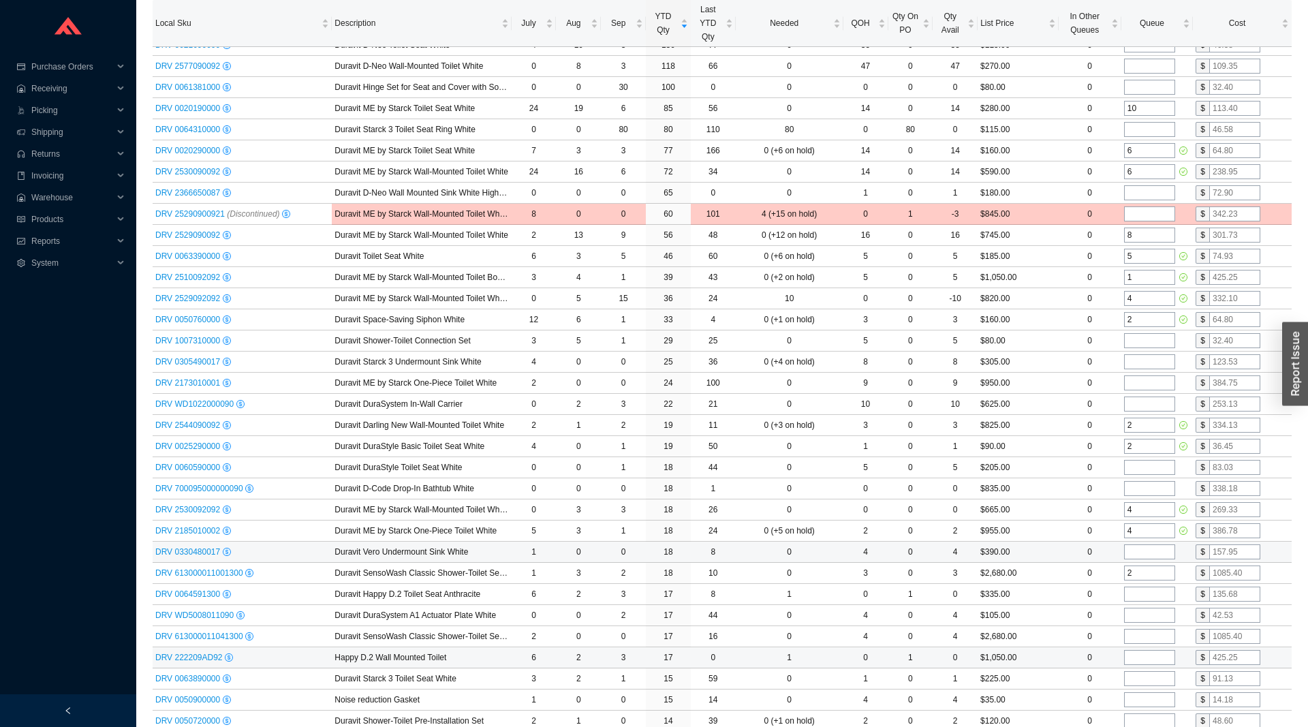
scroll to position [278, 0]
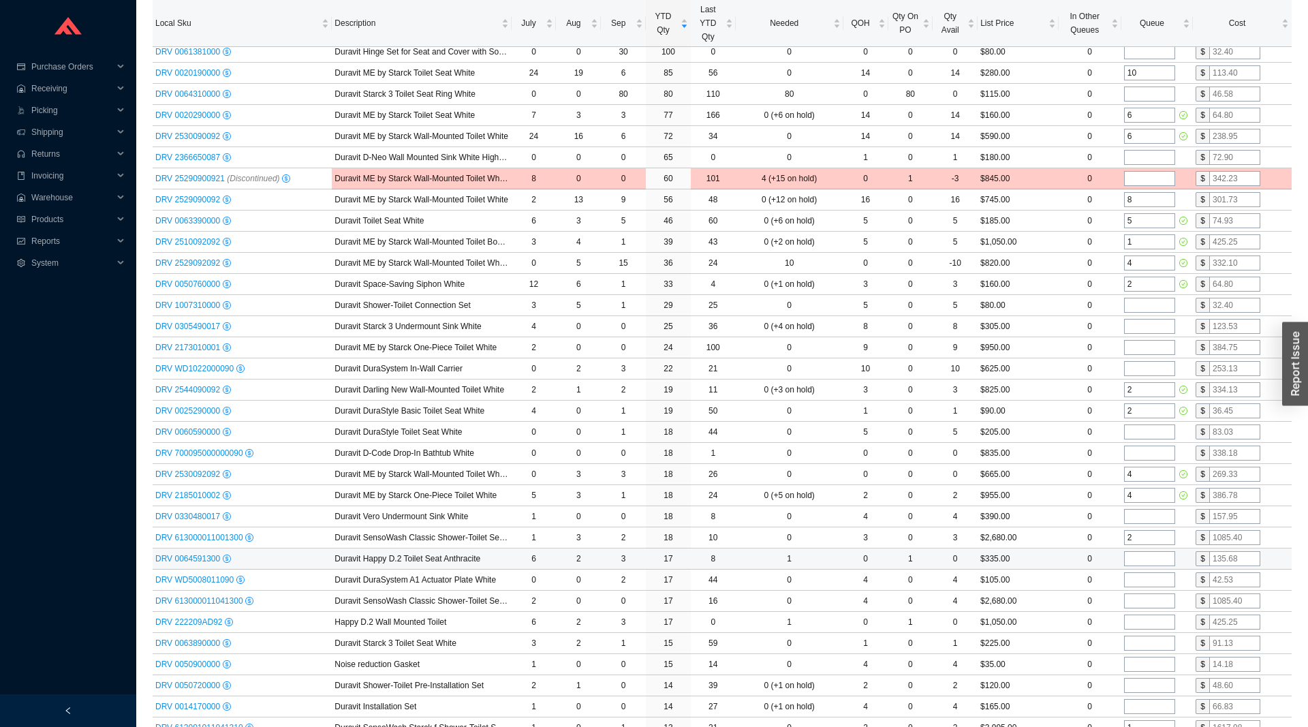
click at [1136, 561] on input "tel" at bounding box center [1149, 558] width 51 height 15
type input "2"
click at [1138, 585] on input "tel" at bounding box center [1149, 579] width 51 height 15
click at [1136, 602] on input "tel" at bounding box center [1149, 600] width 51 height 15
click at [1138, 623] on input "tel" at bounding box center [1149, 622] width 51 height 15
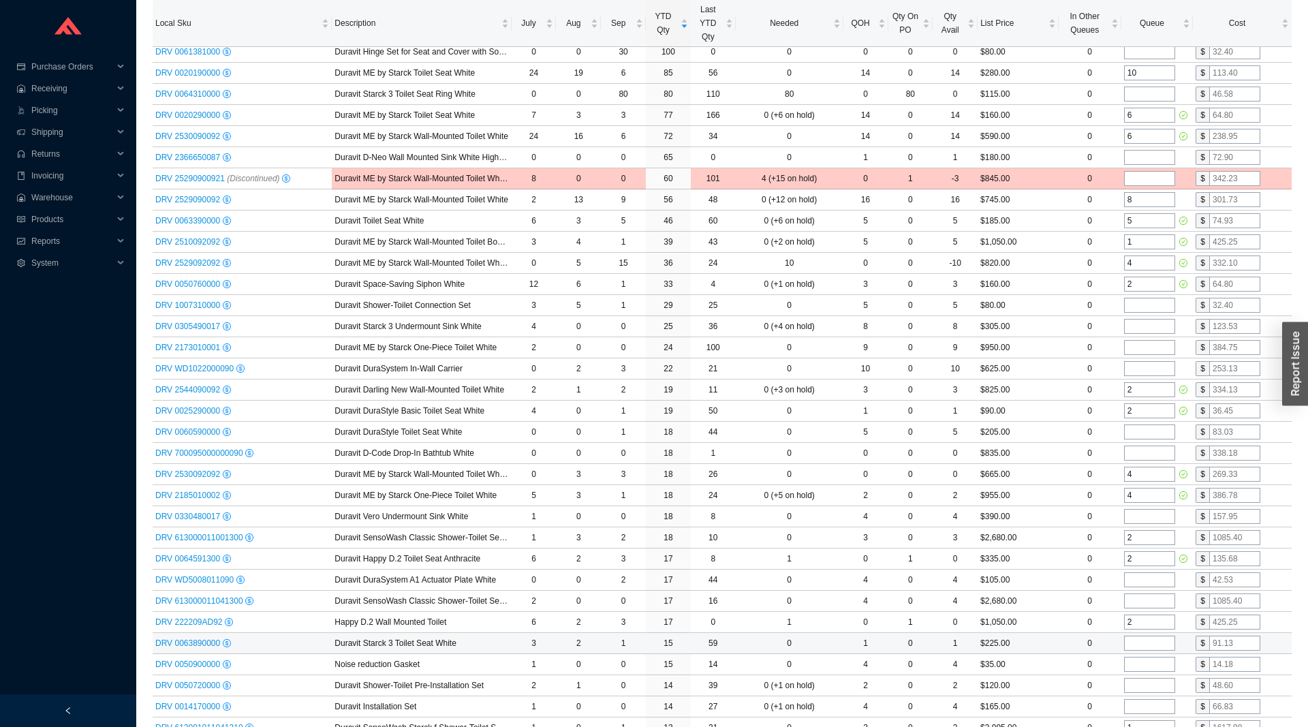
type input "2"
click at [1134, 638] on input "tel" at bounding box center [1149, 643] width 51 height 15
click at [1138, 645] on input "tel" at bounding box center [1149, 643] width 51 height 15
type input "2"
click at [1136, 658] on input "tel" at bounding box center [1149, 664] width 51 height 15
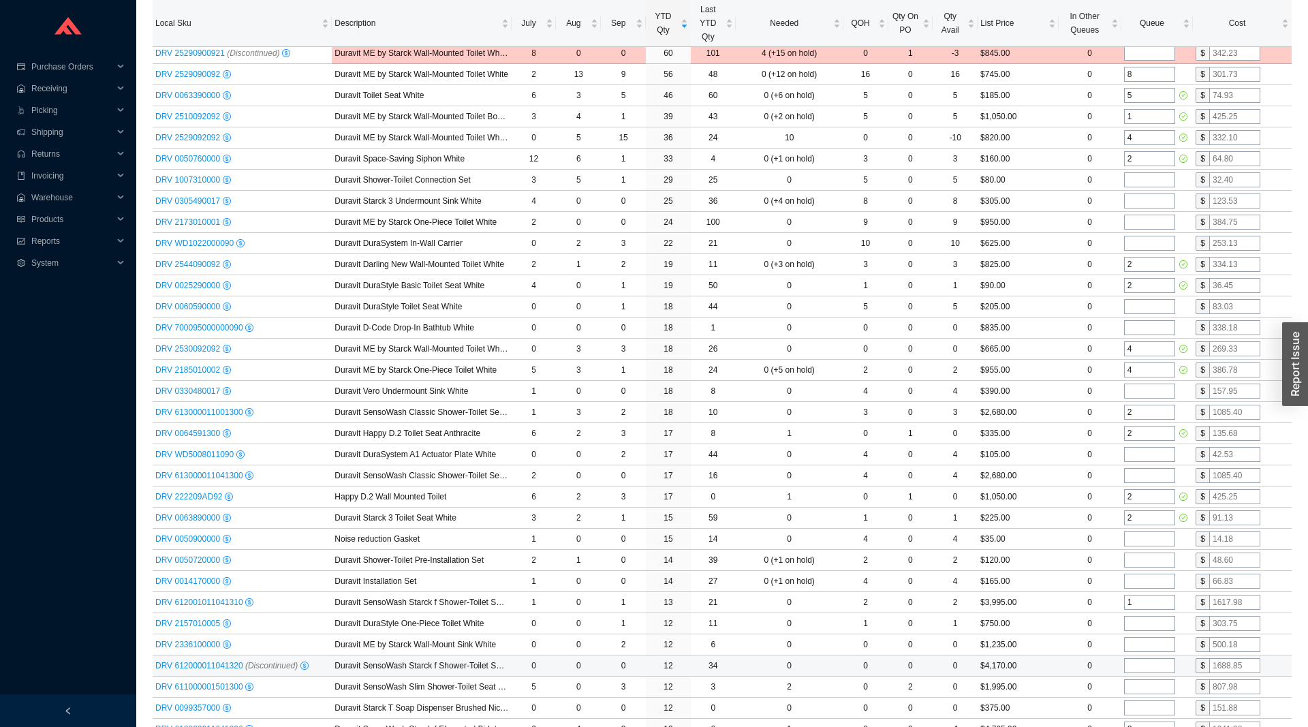
scroll to position [417, 0]
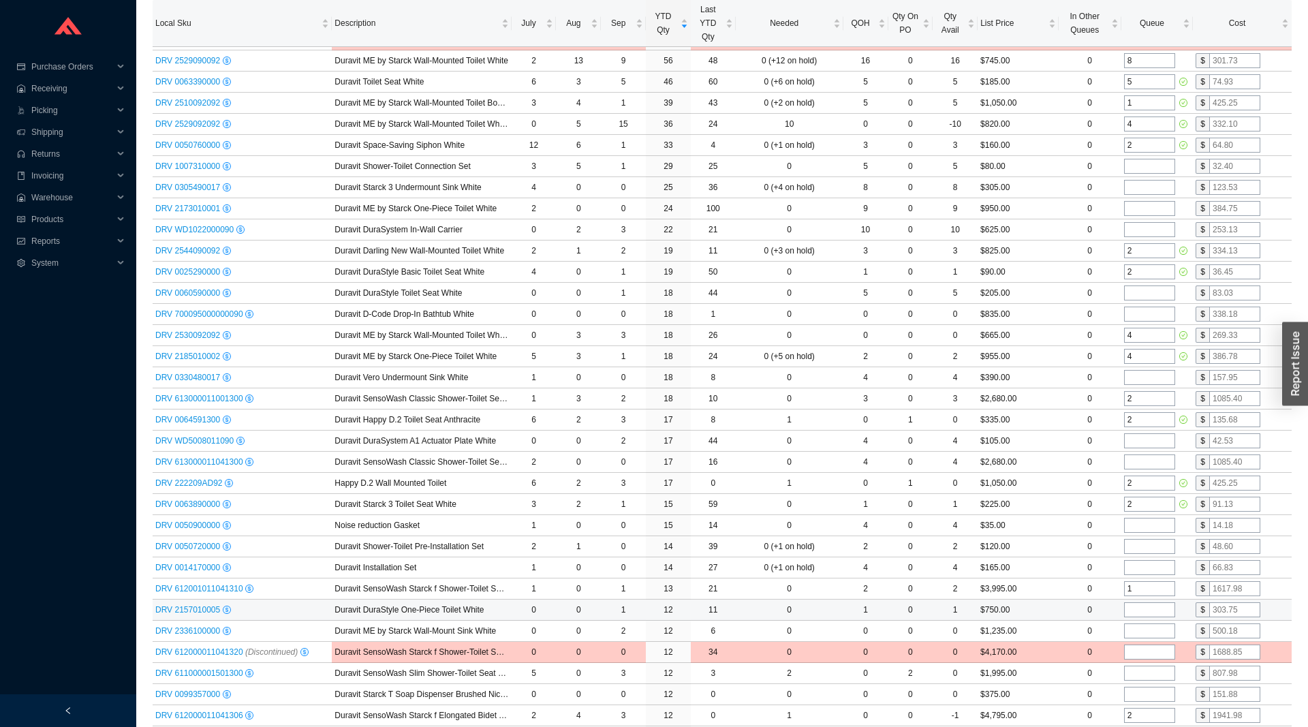
click at [1138, 612] on input "tel" at bounding box center [1149, 609] width 51 height 15
click at [1135, 625] on input "tel" at bounding box center [1149, 630] width 51 height 15
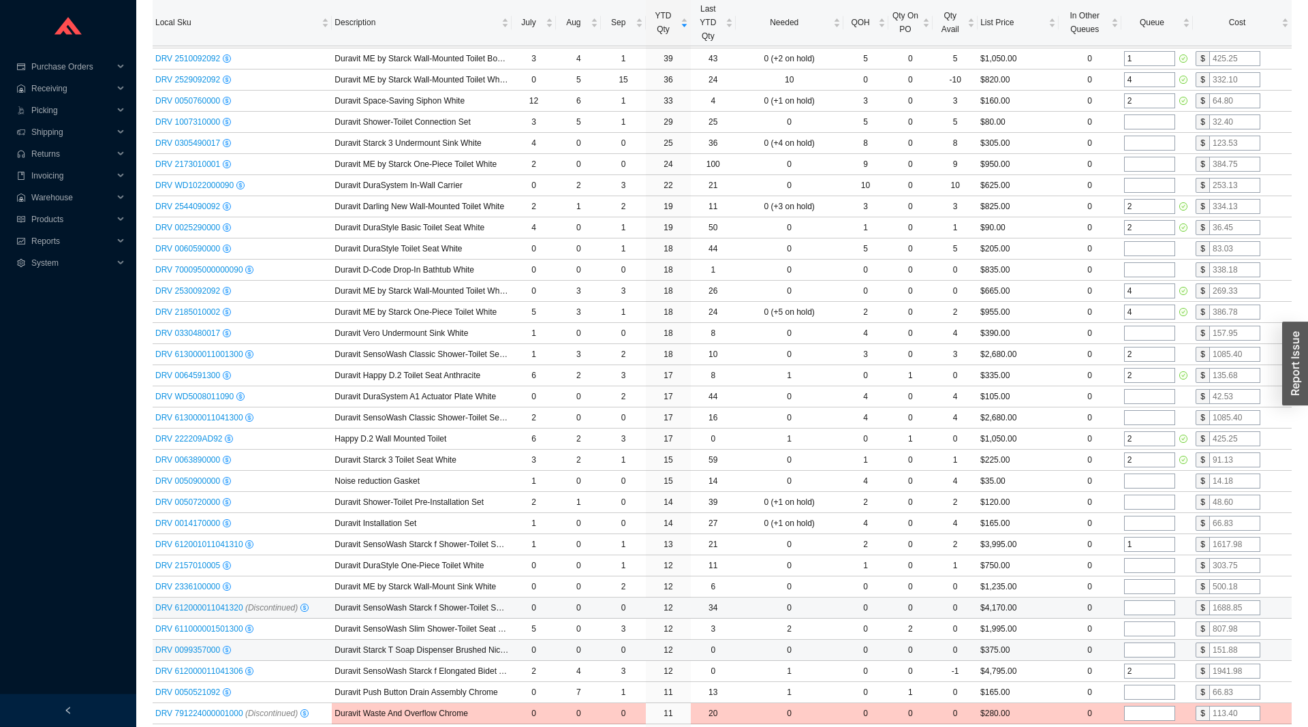
scroll to position [486, 0]
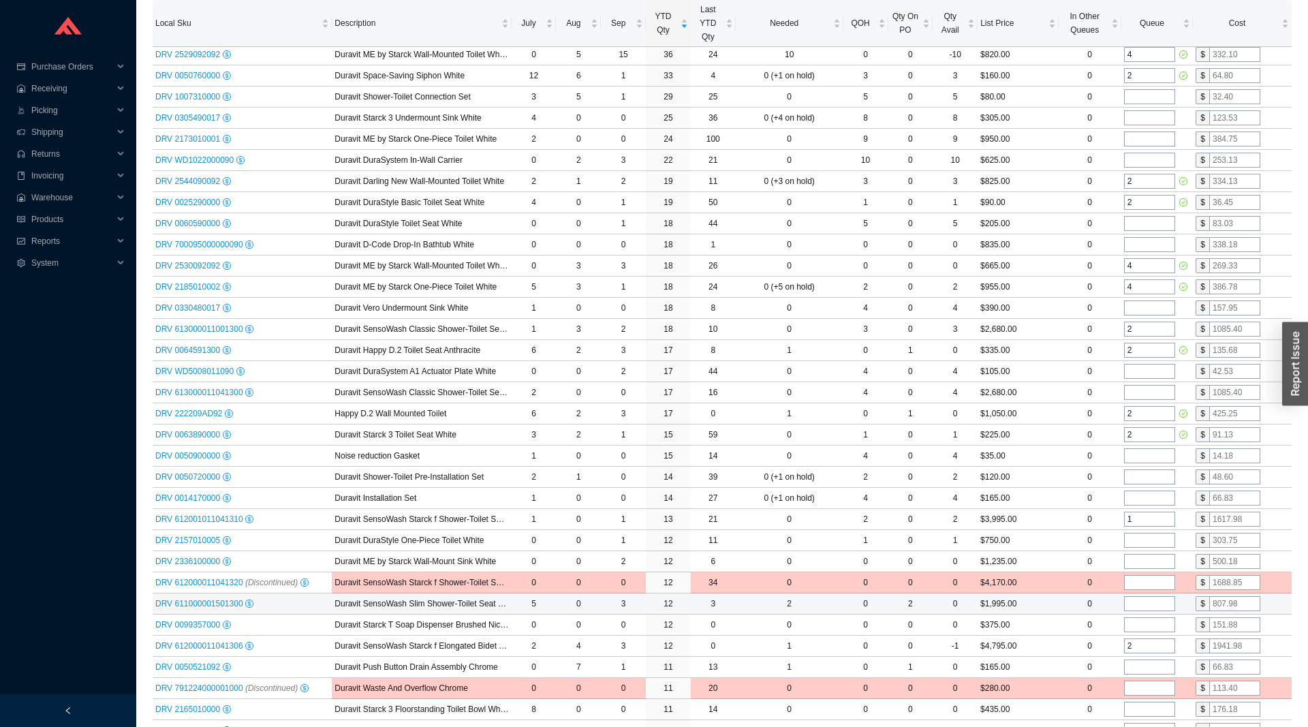
click at [1139, 598] on input "tel" at bounding box center [1149, 603] width 51 height 15
type input "1"
click at [1146, 627] on input "tel" at bounding box center [1149, 624] width 51 height 15
click at [1143, 649] on input "2" at bounding box center [1149, 645] width 51 height 15
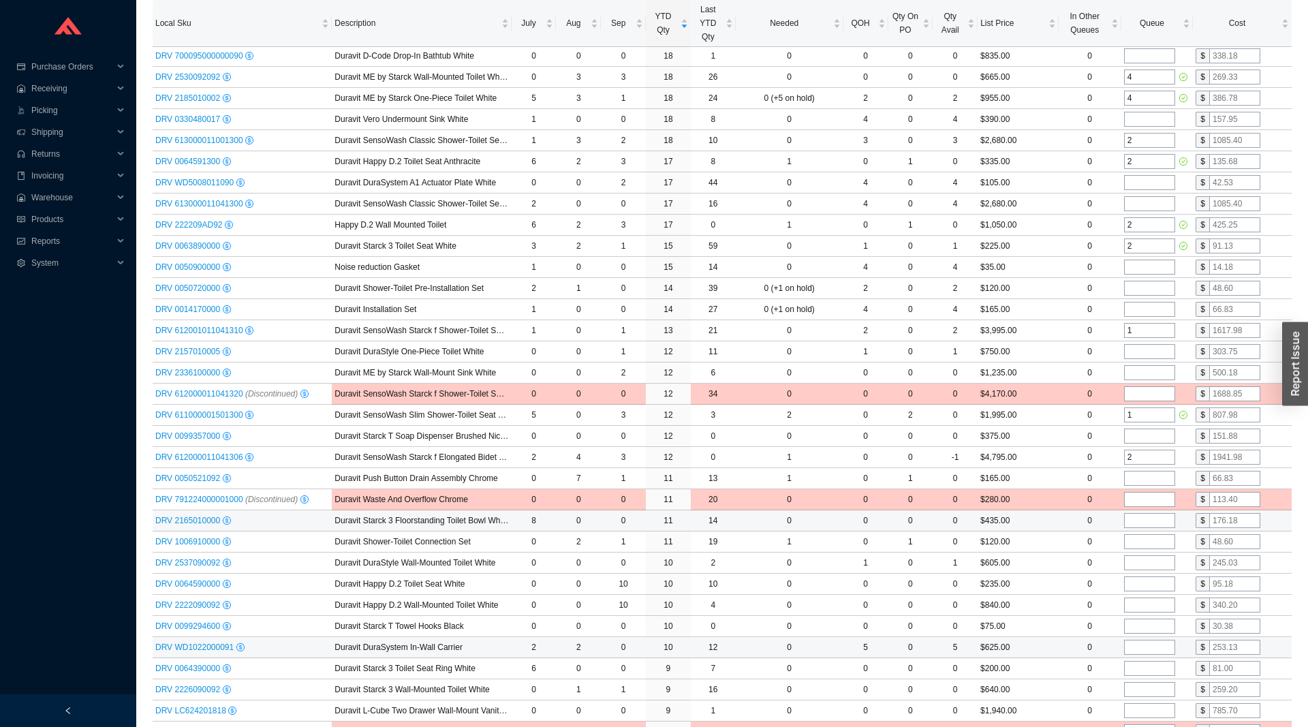
scroll to position [695, 0]
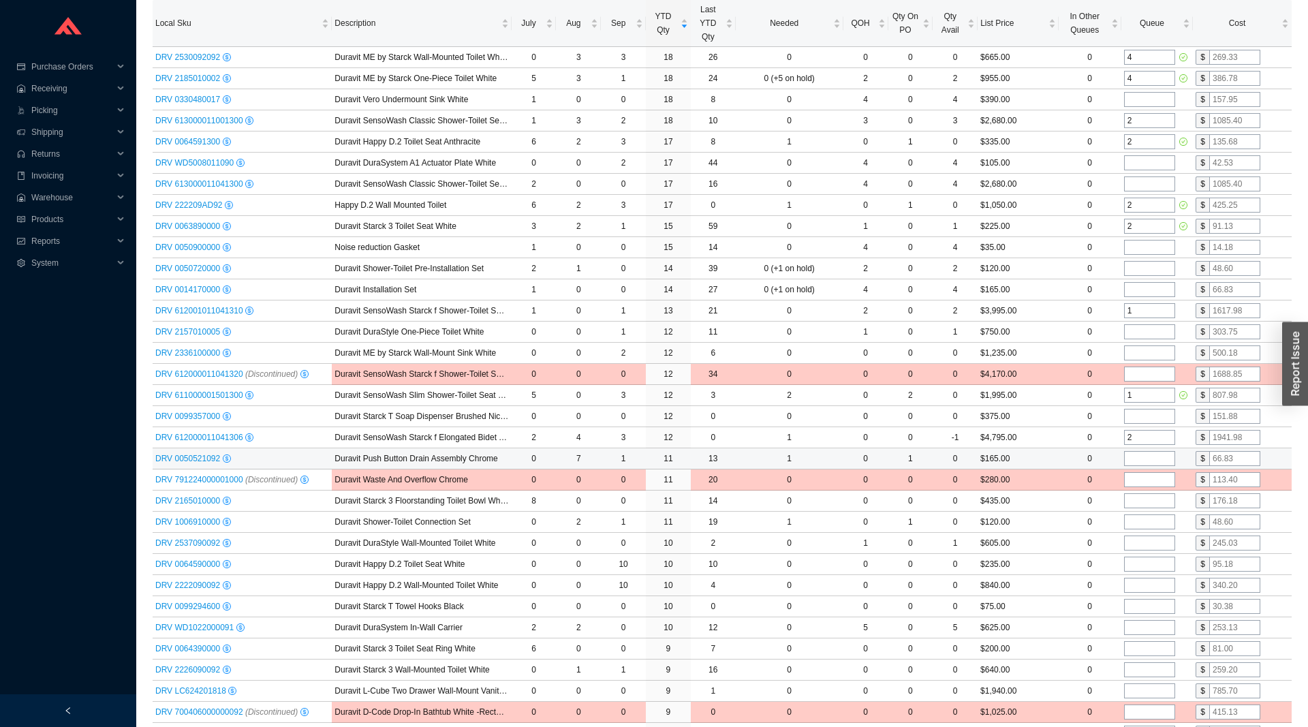
click at [1136, 460] on input "tel" at bounding box center [1149, 458] width 51 height 15
click at [1147, 628] on input "tel" at bounding box center [1149, 627] width 51 height 15
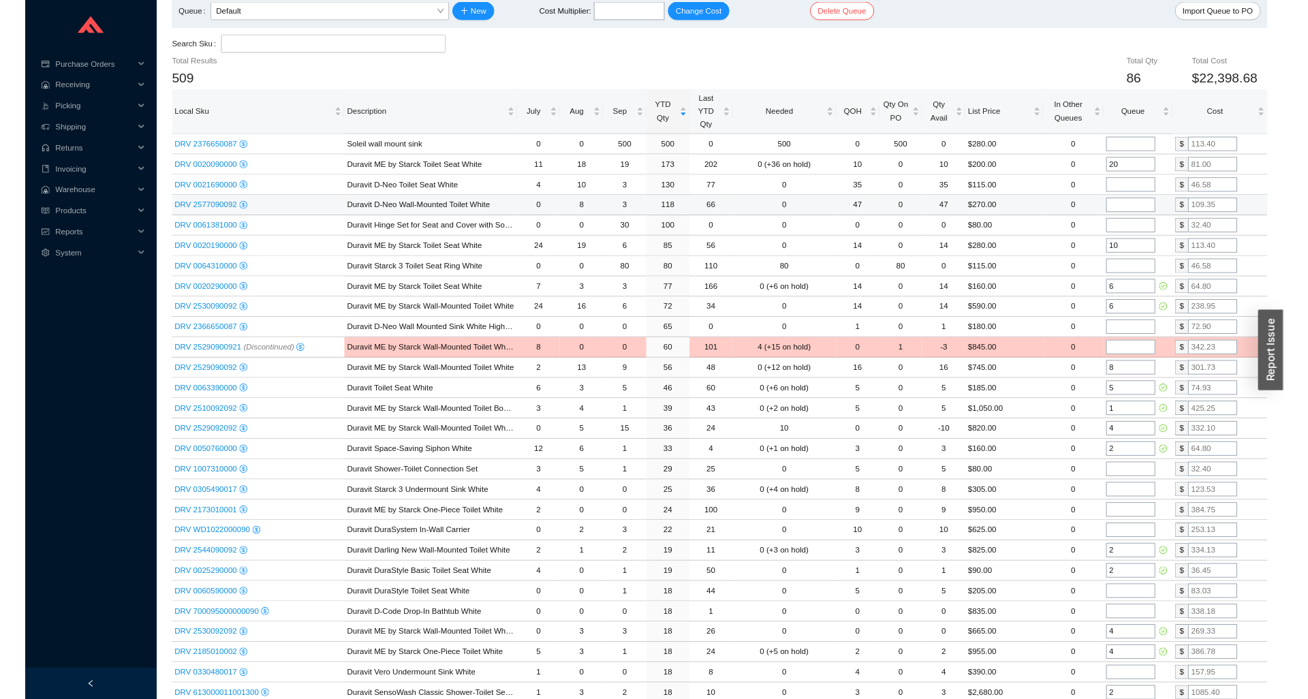
scroll to position [0, 0]
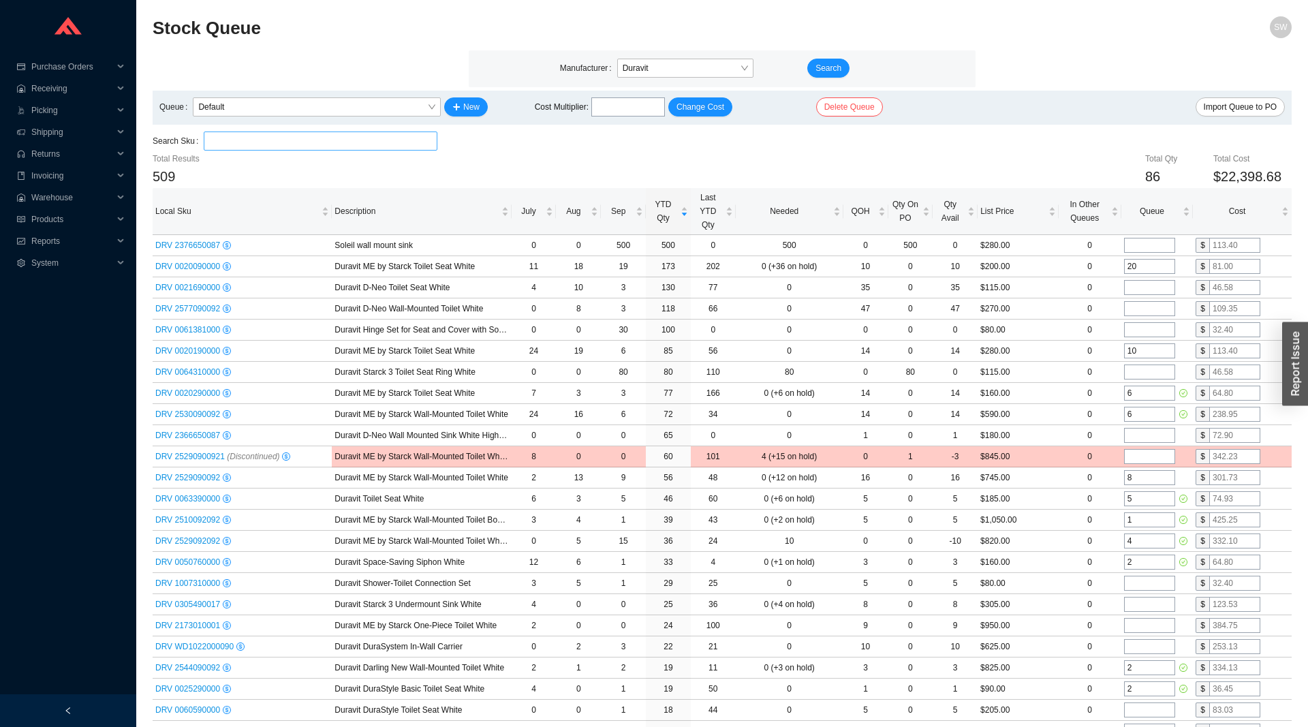
click at [232, 143] on input "search" at bounding box center [320, 141] width 223 height 18
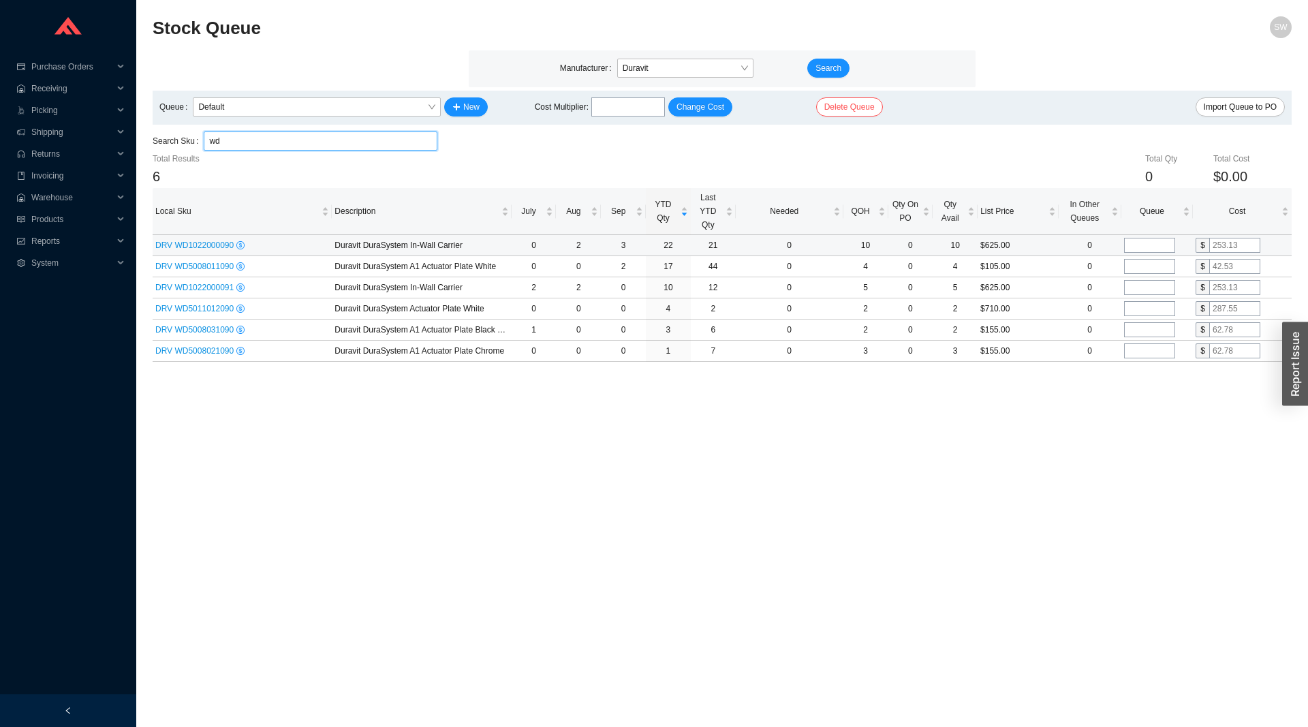
type input "wd"
click at [1145, 253] on td at bounding box center [1157, 245] width 72 height 21
click at [1147, 247] on input "tel" at bounding box center [1149, 245] width 51 height 15
type input "4"
click at [1145, 263] on input "tel" at bounding box center [1149, 266] width 51 height 15
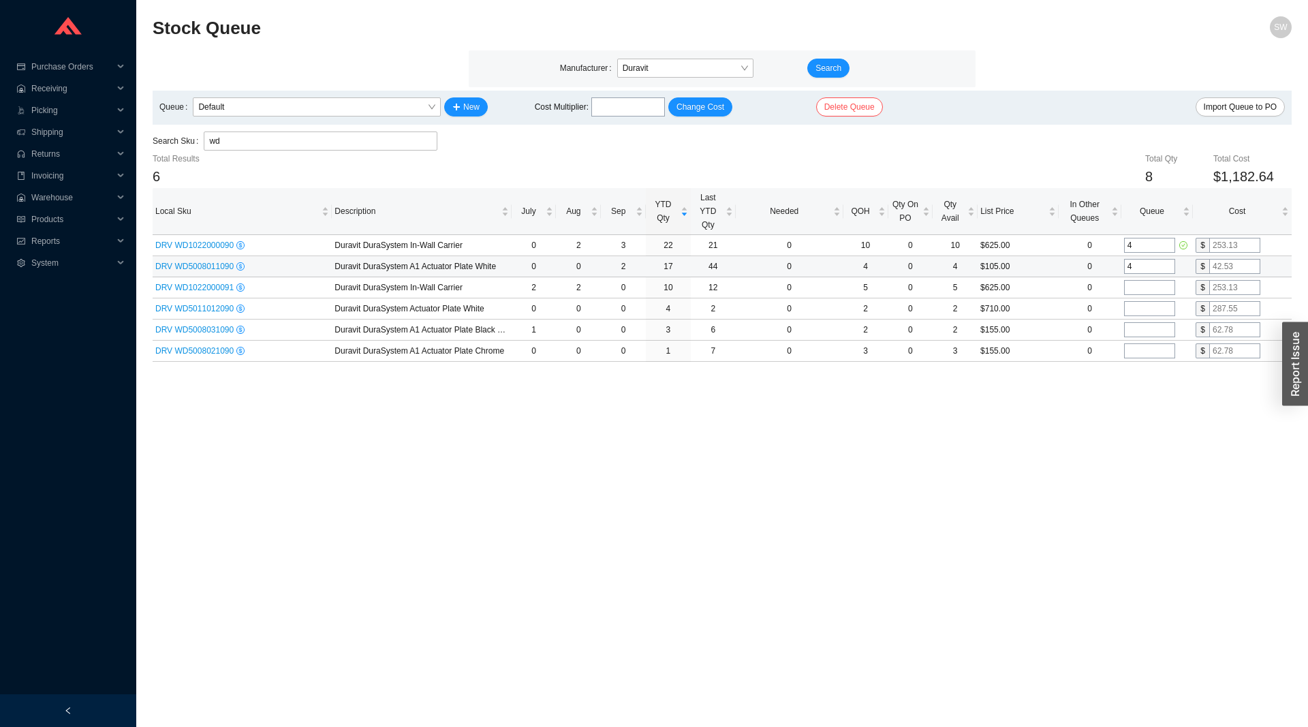
click at [1145, 263] on input "4" at bounding box center [1149, 266] width 51 height 15
type input "2"
click at [1139, 290] on input "tel" at bounding box center [1149, 287] width 51 height 15
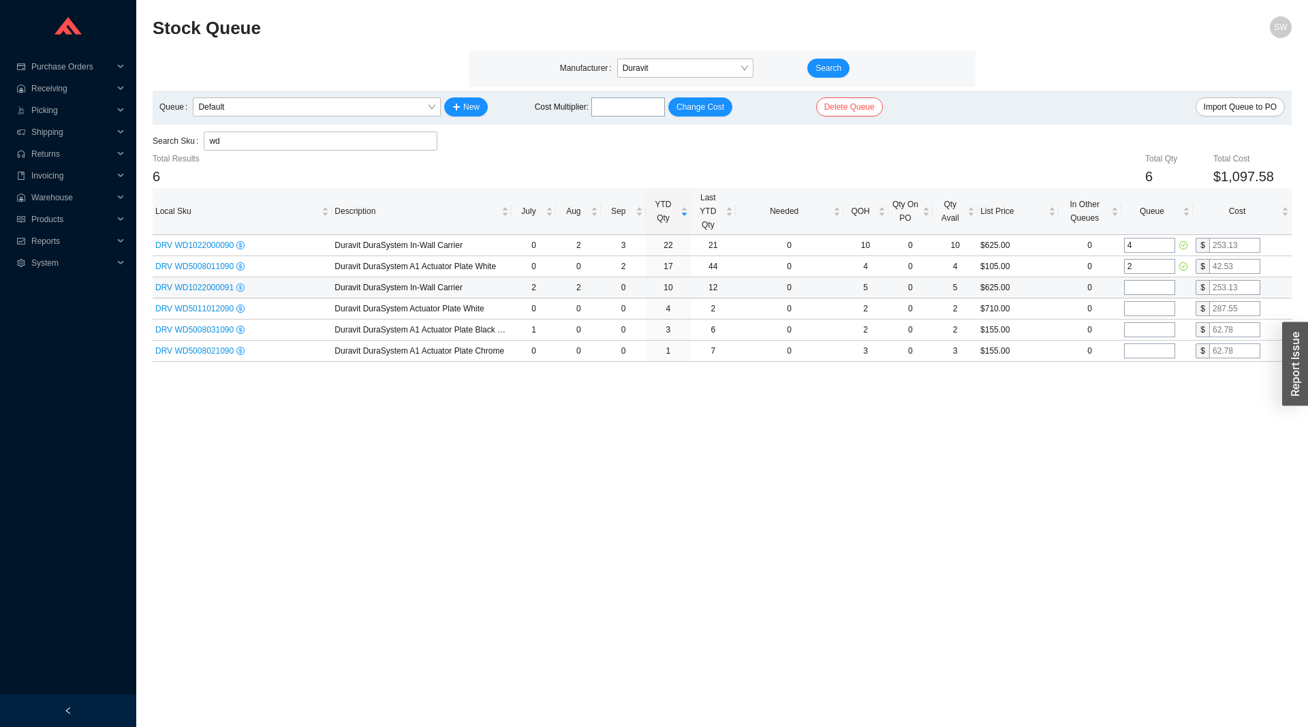
type input "3"
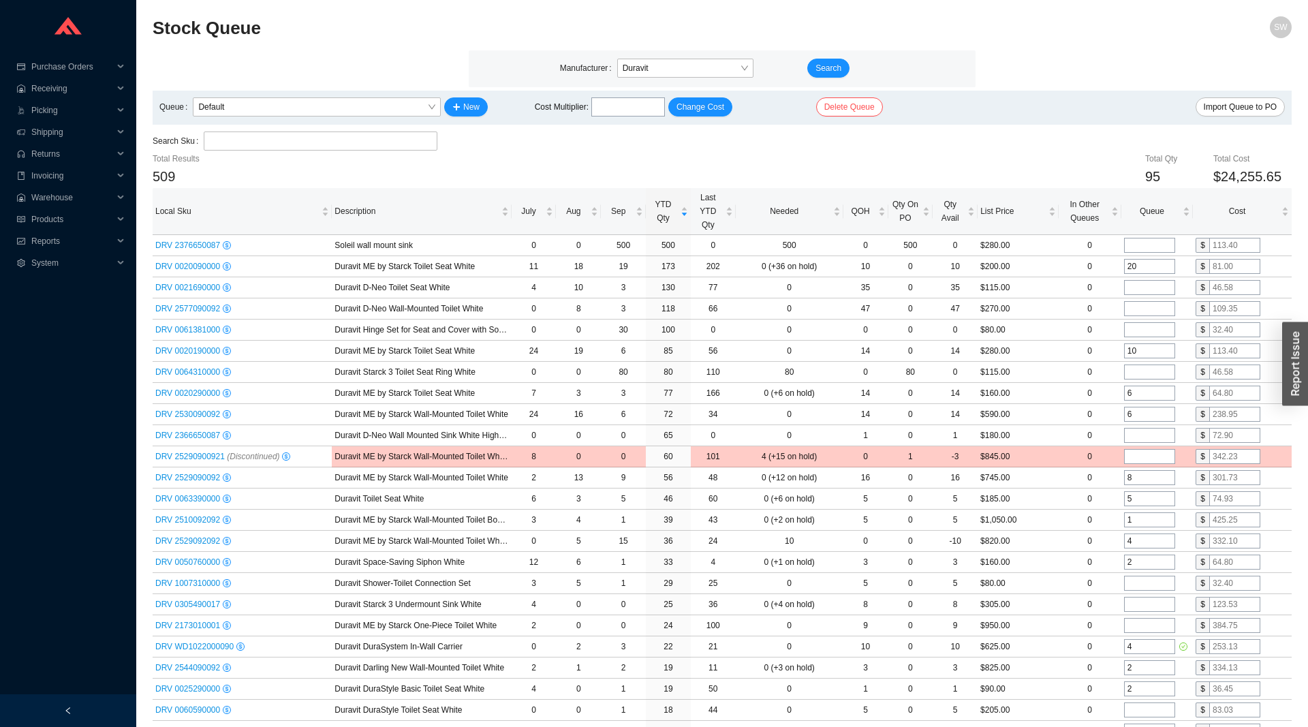
type input "3"
click at [633, 106] on input "tel" at bounding box center [628, 106] width 74 height 19
click at [689, 104] on span "Change Cost" at bounding box center [701, 107] width 48 height 14
type input "0.375"
click at [948, 206] on span "Qty Avail" at bounding box center [949, 211] width 29 height 27
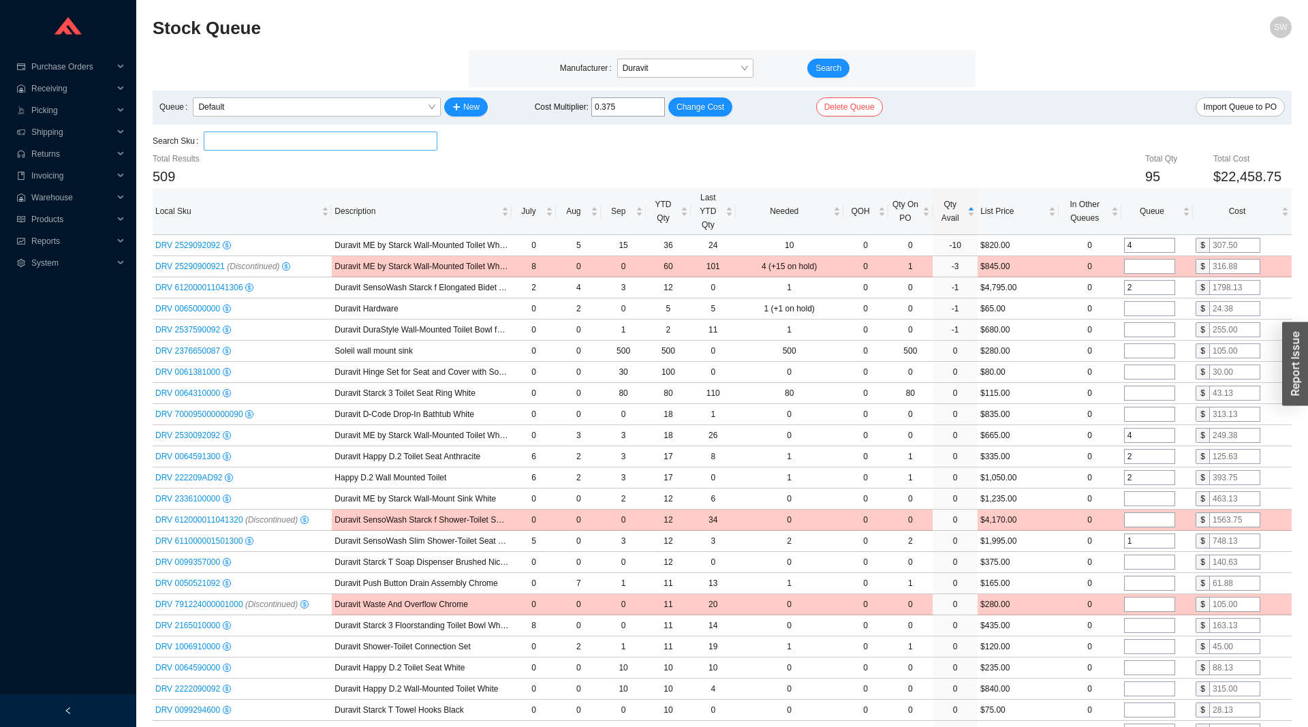
click at [232, 137] on input "search" at bounding box center [320, 141] width 223 height 18
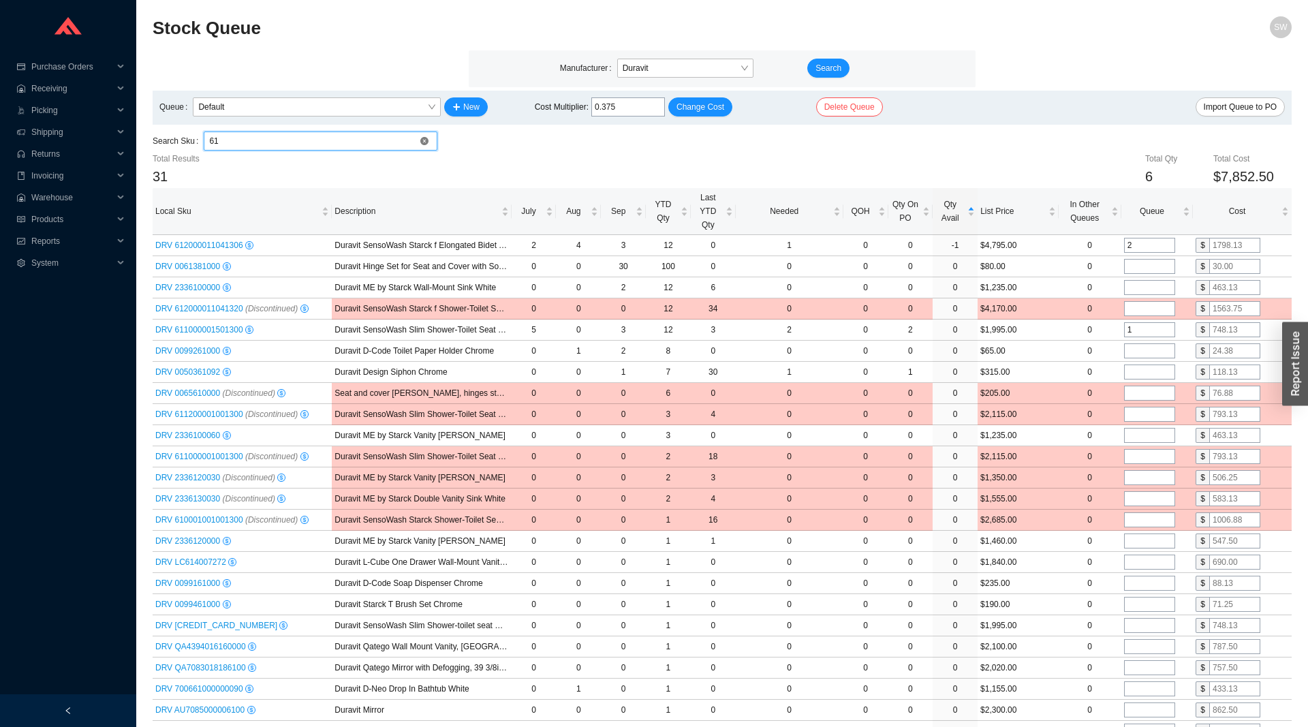
type input "6"
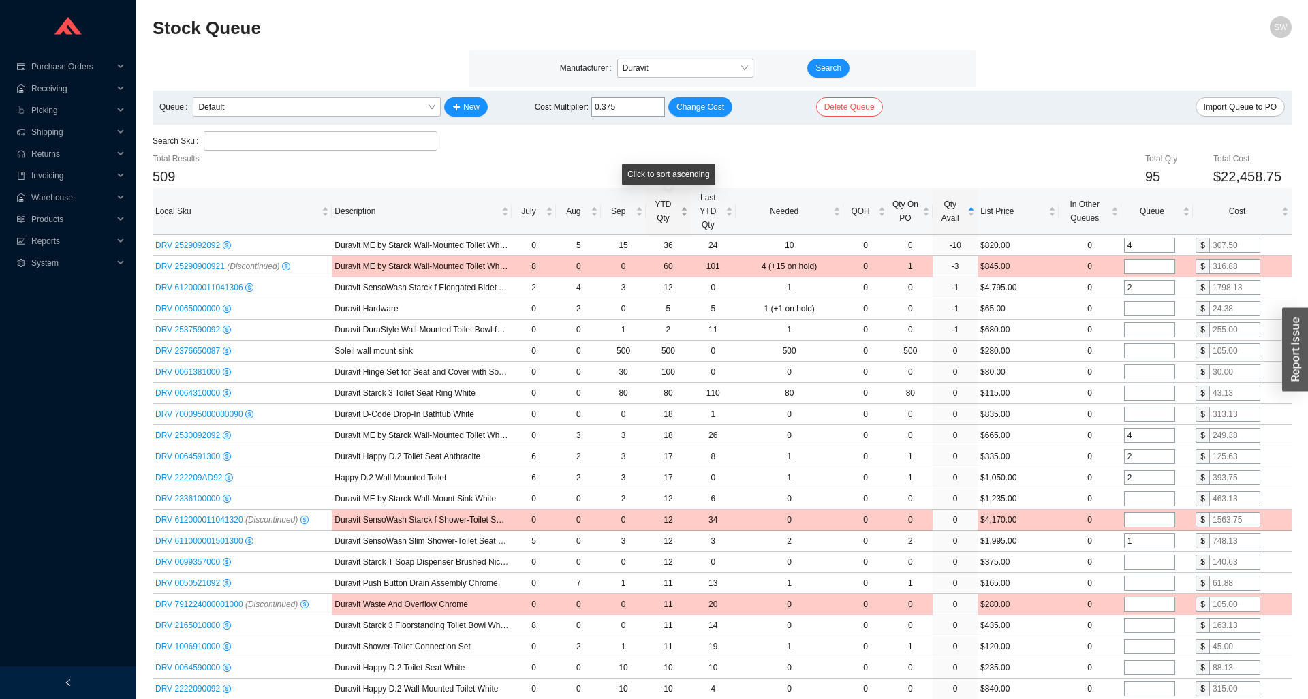
click at [659, 217] on span "YTD Qty" at bounding box center [663, 211] width 29 height 27
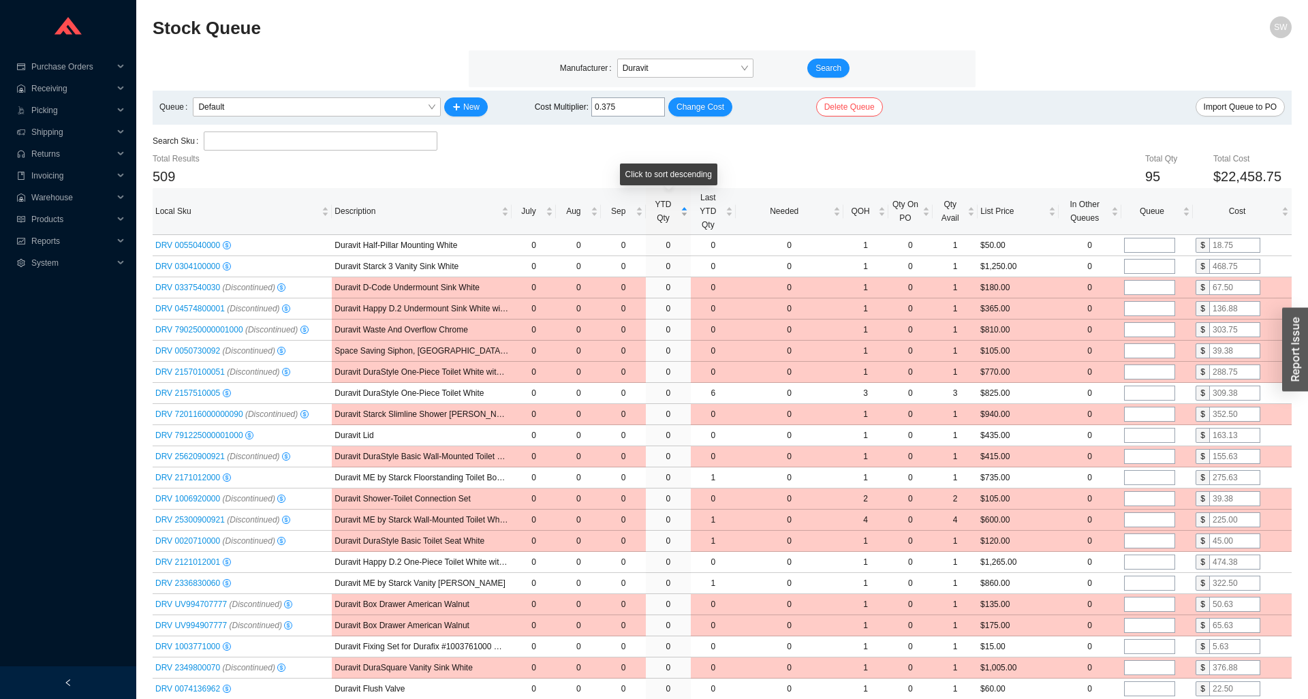
click at [659, 217] on span "YTD Qty" at bounding box center [663, 211] width 29 height 27
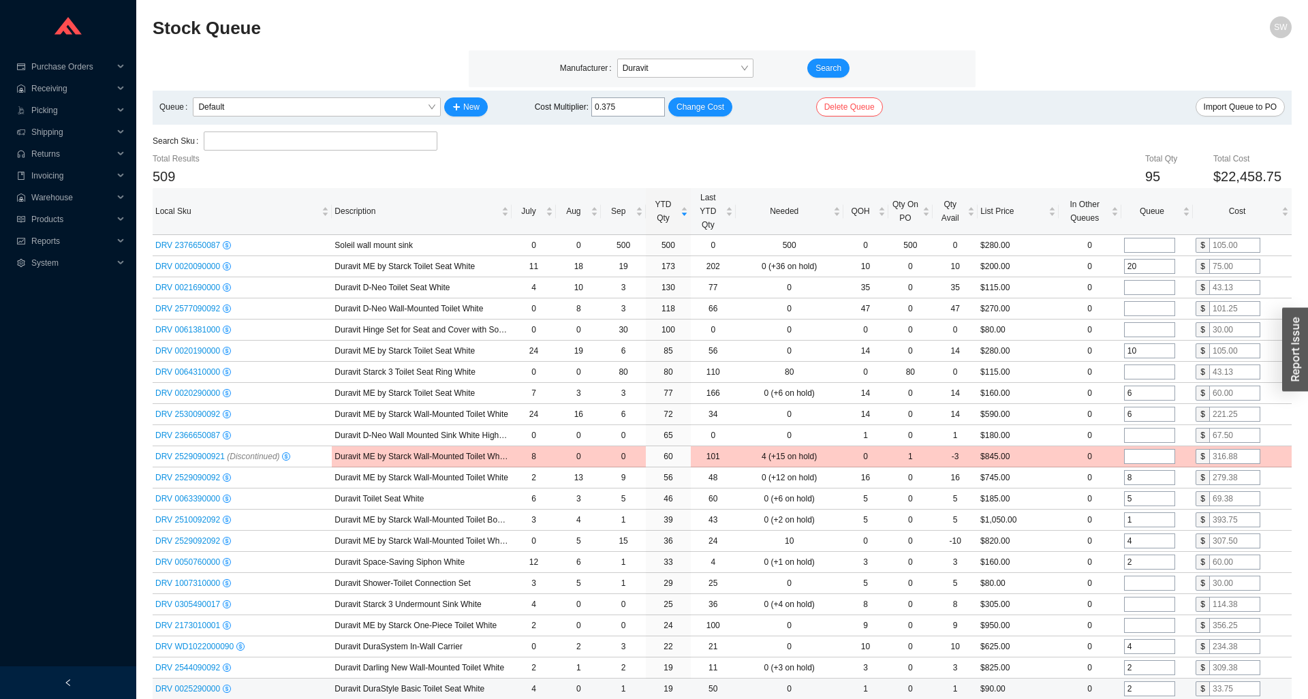
scroll to position [466, 0]
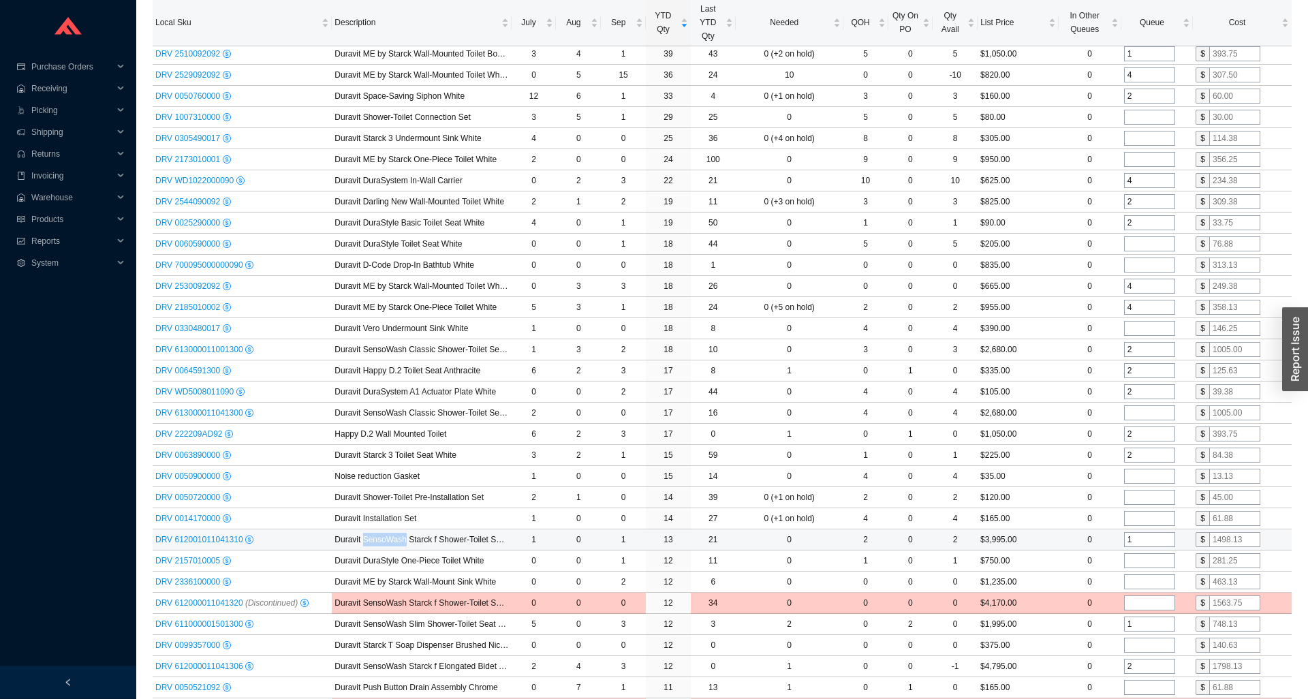
click at [1162, 536] on input "1" at bounding box center [1149, 539] width 51 height 15
click at [1161, 536] on input "1" at bounding box center [1149, 539] width 51 height 15
click at [1160, 536] on input "1" at bounding box center [1149, 539] width 51 height 15
type input "2"
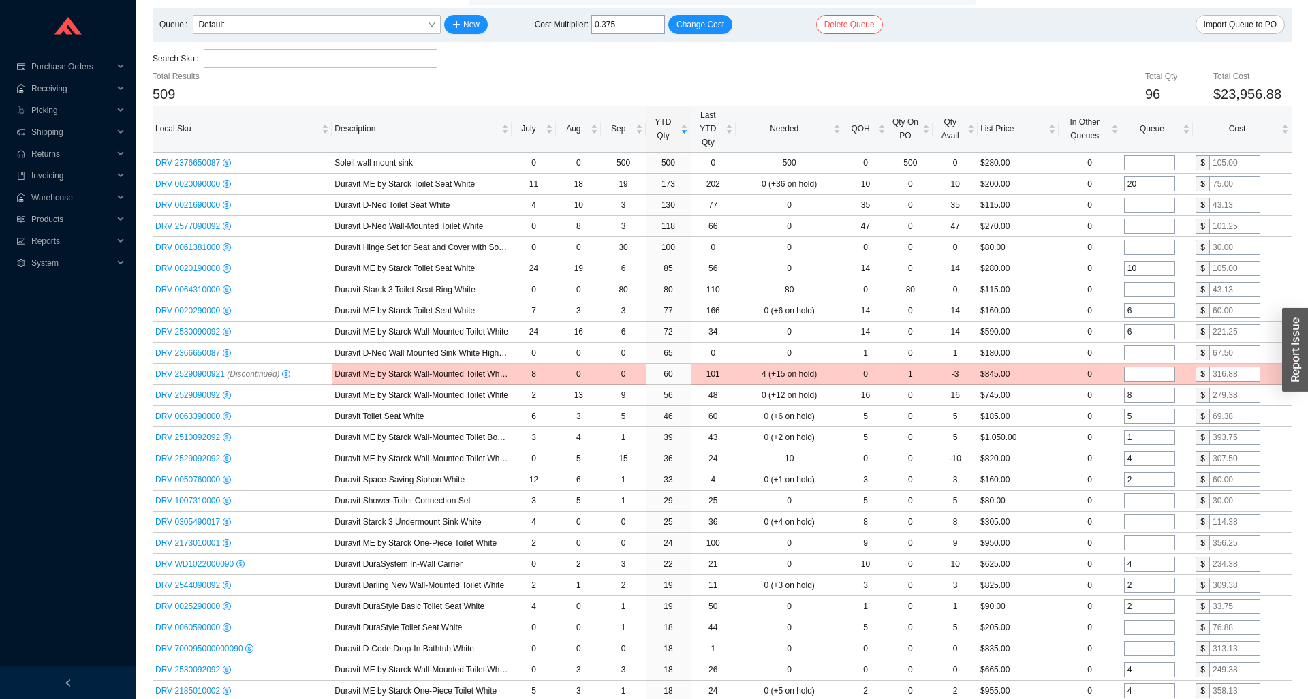
scroll to position [0, 0]
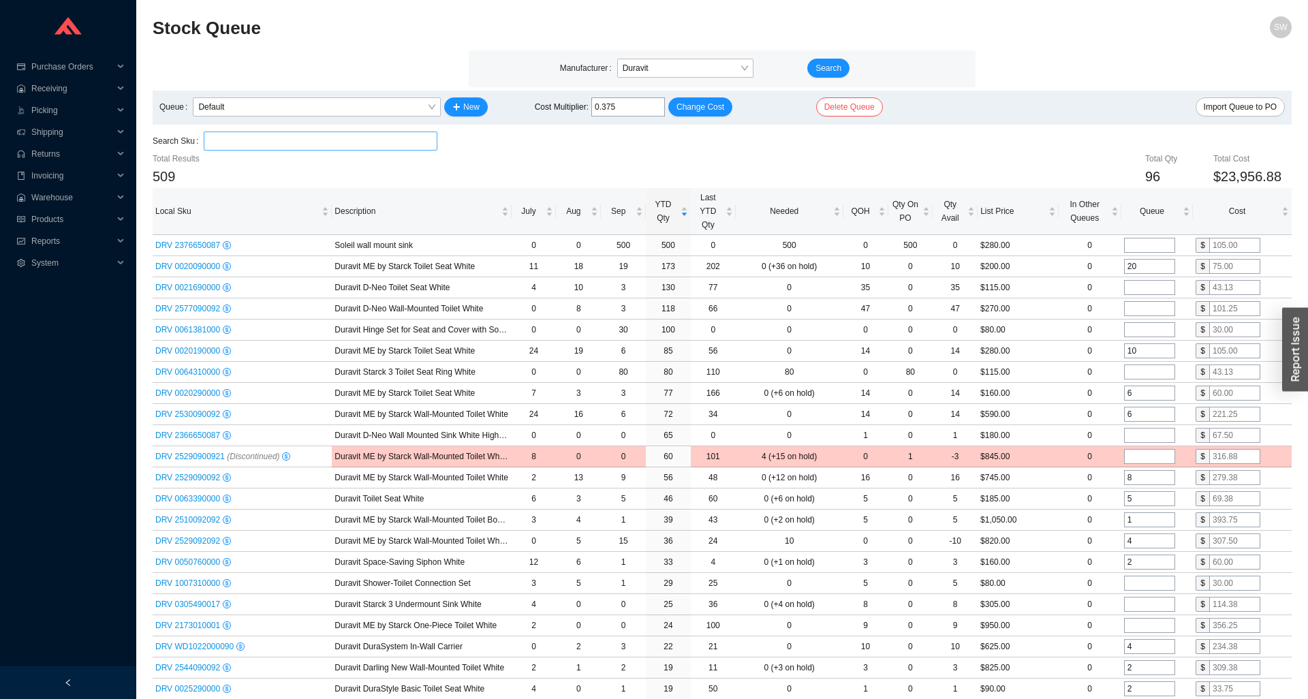
click at [300, 141] on input "search" at bounding box center [320, 141] width 223 height 18
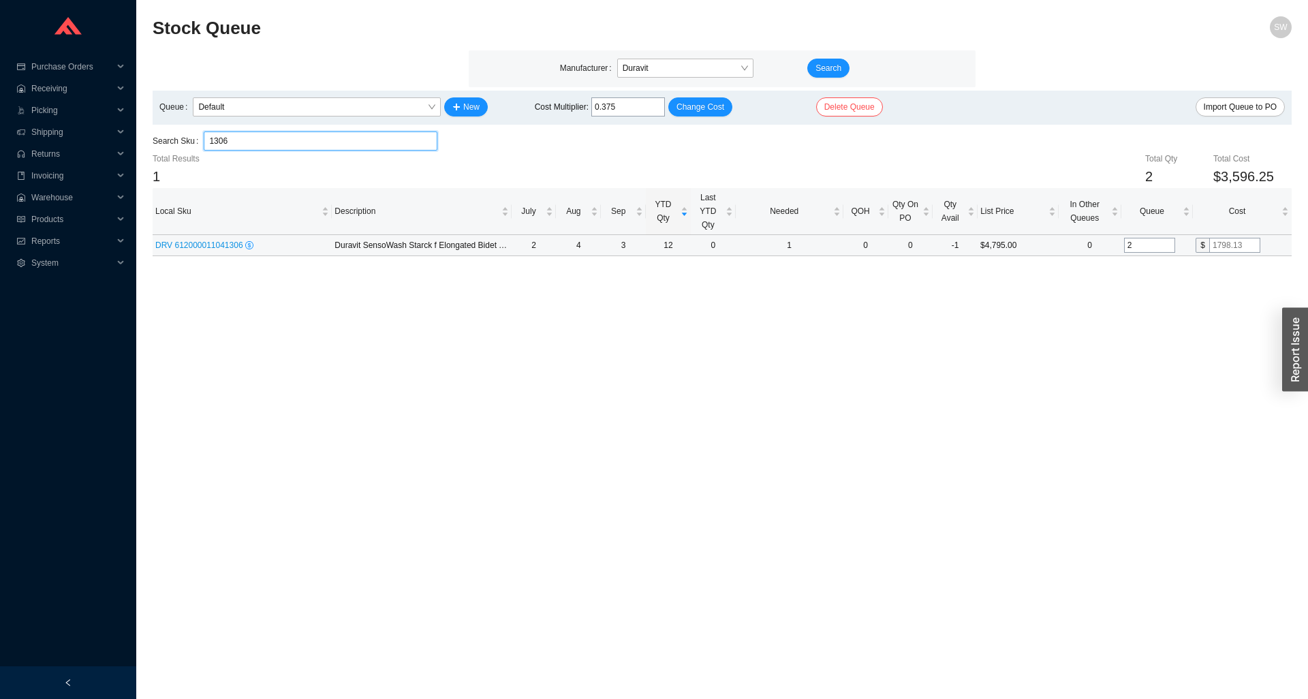
type input "1306"
click at [1155, 247] on input "2" at bounding box center [1149, 245] width 51 height 15
type input "4"
click at [1102, 337] on main "Stock Queue SW Manufacturer Duravit Search Queue Default New Cost Multiplier : …" at bounding box center [722, 357] width 1139 height 683
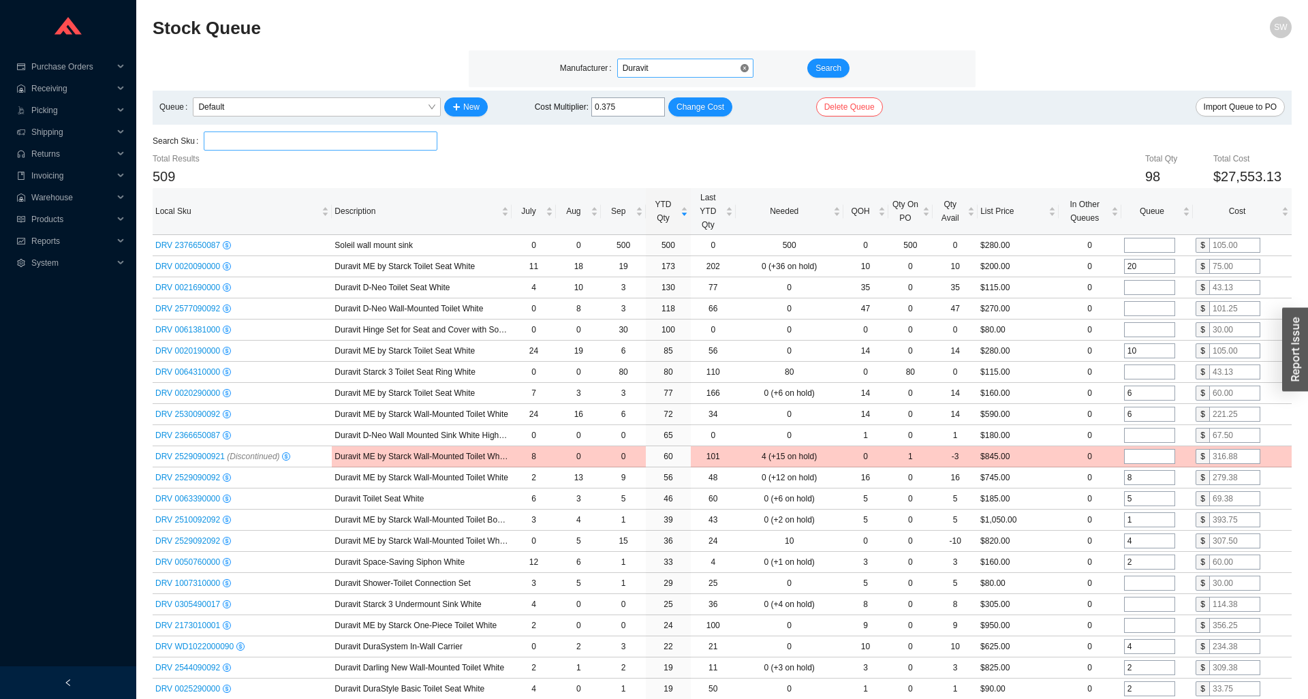
click at [666, 61] on span "Duravit" at bounding box center [685, 68] width 125 height 18
type input "kallis"
click at [837, 70] on span "Search" at bounding box center [829, 68] width 26 height 14
